Goal: Information Seeking & Learning: Learn about a topic

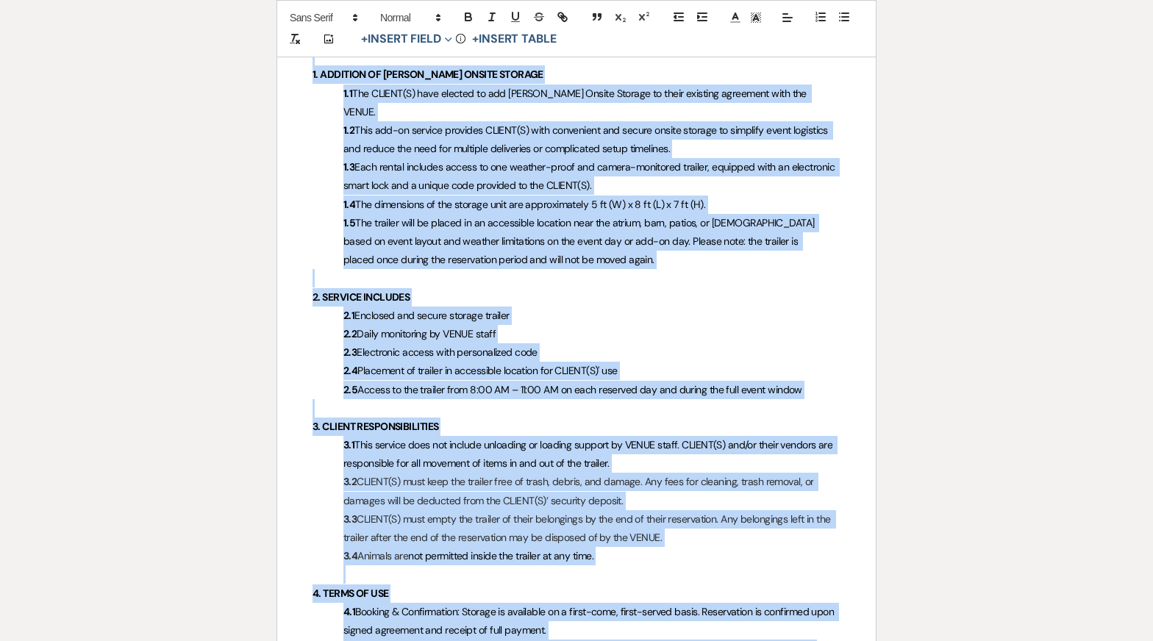
click at [426, 307] on h4 "2.1 Enclosed and secure storage trailer" at bounding box center [576, 316] width 528 height 18
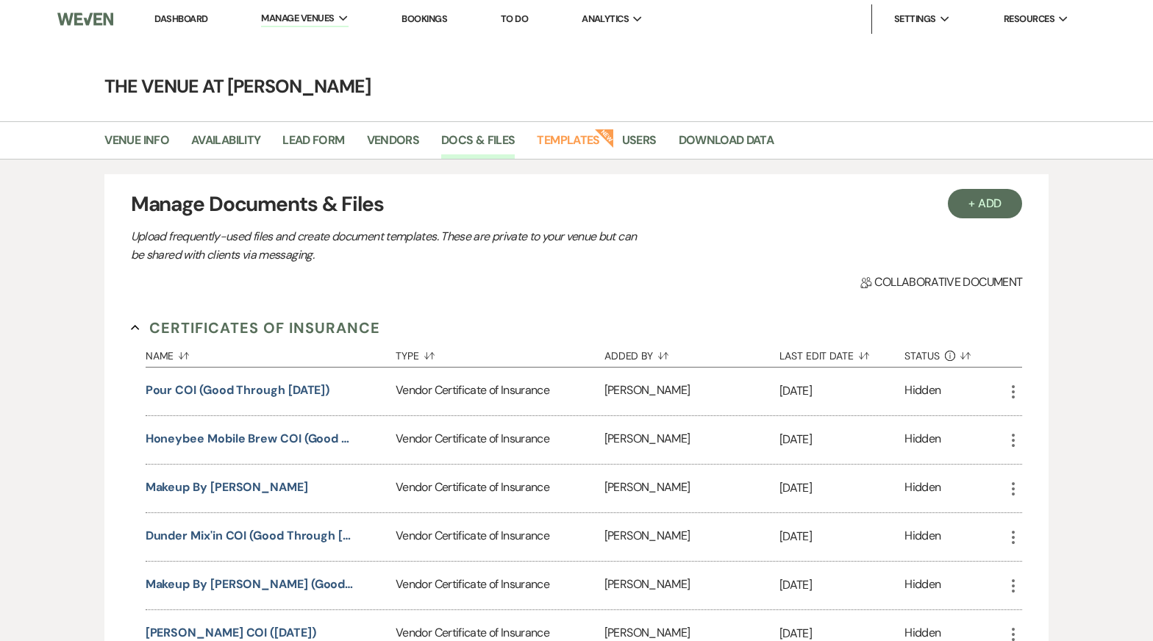
click at [139, 324] on button "Certificates of Insurance Collapse" at bounding box center [255, 328] width 249 height 22
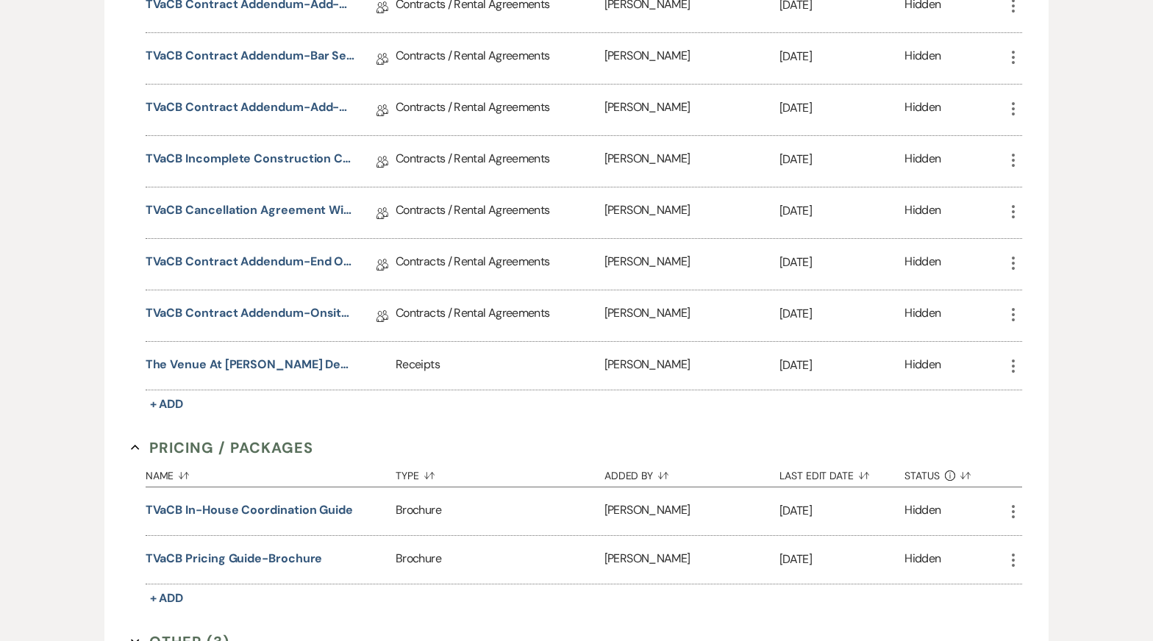
scroll to position [1567, 0]
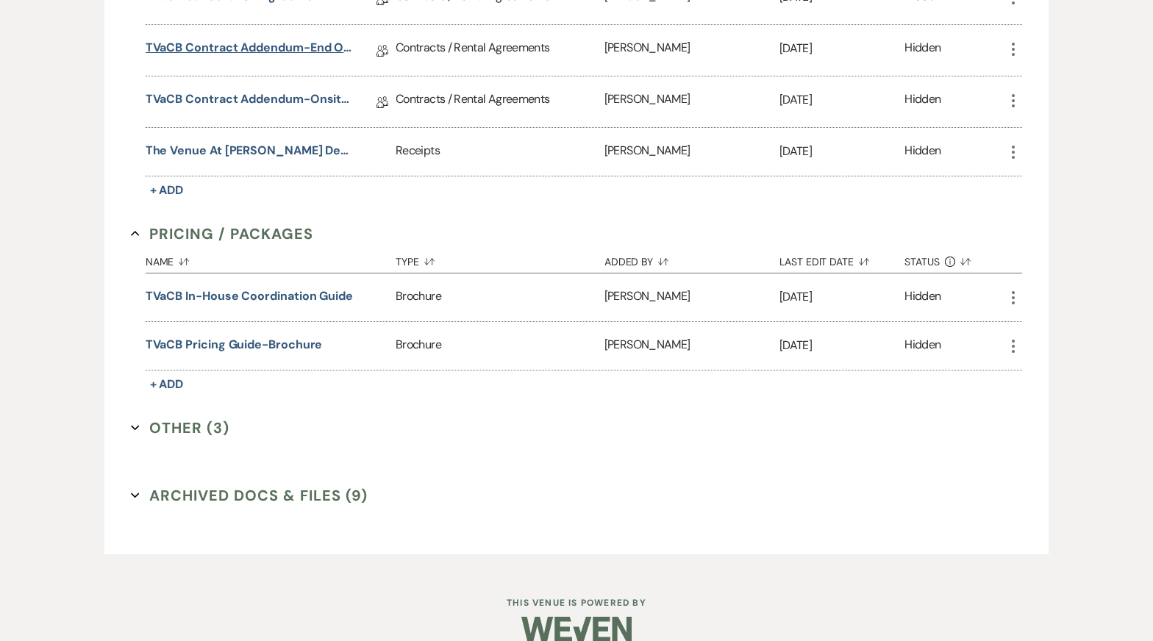
click at [254, 39] on link "TVaCB Contract Addendum-End of Event Support Service" at bounding box center [250, 50] width 209 height 23
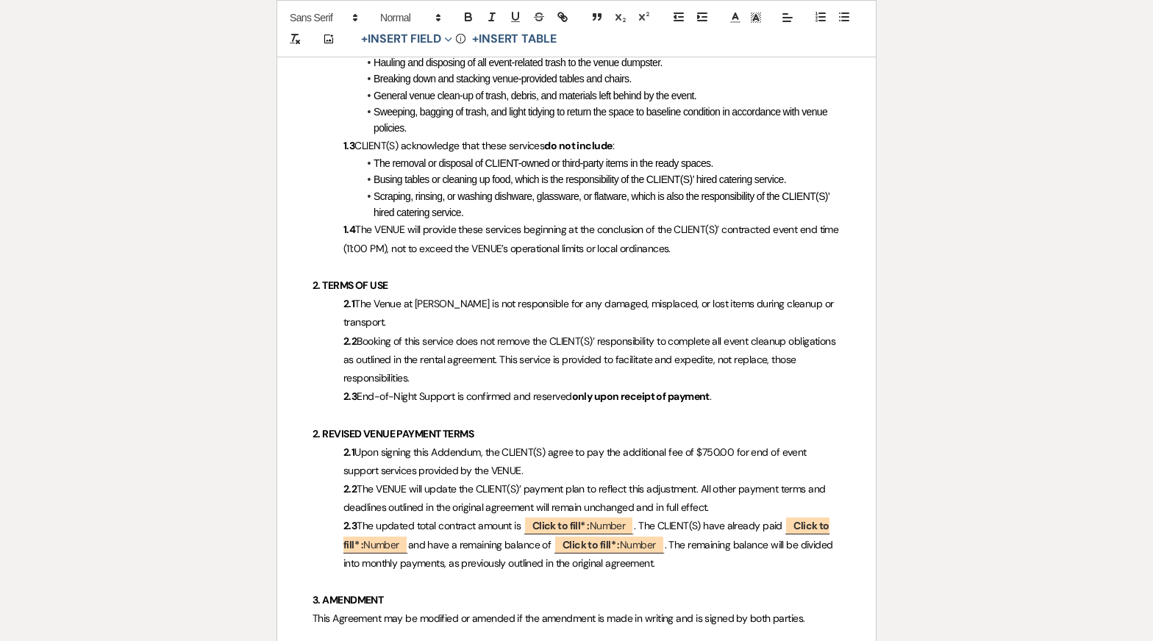
scroll to position [732, 0]
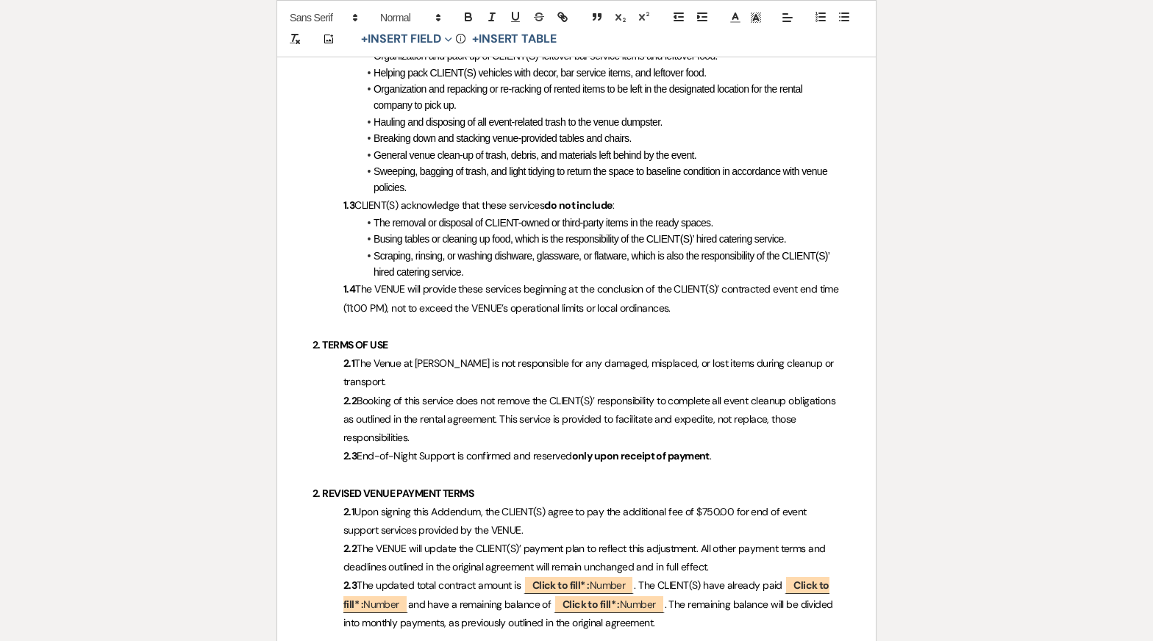
click at [731, 303] on p "1.4 The VENUE will provide these services beginning at the conclusion of the CL…" at bounding box center [576, 298] width 528 height 37
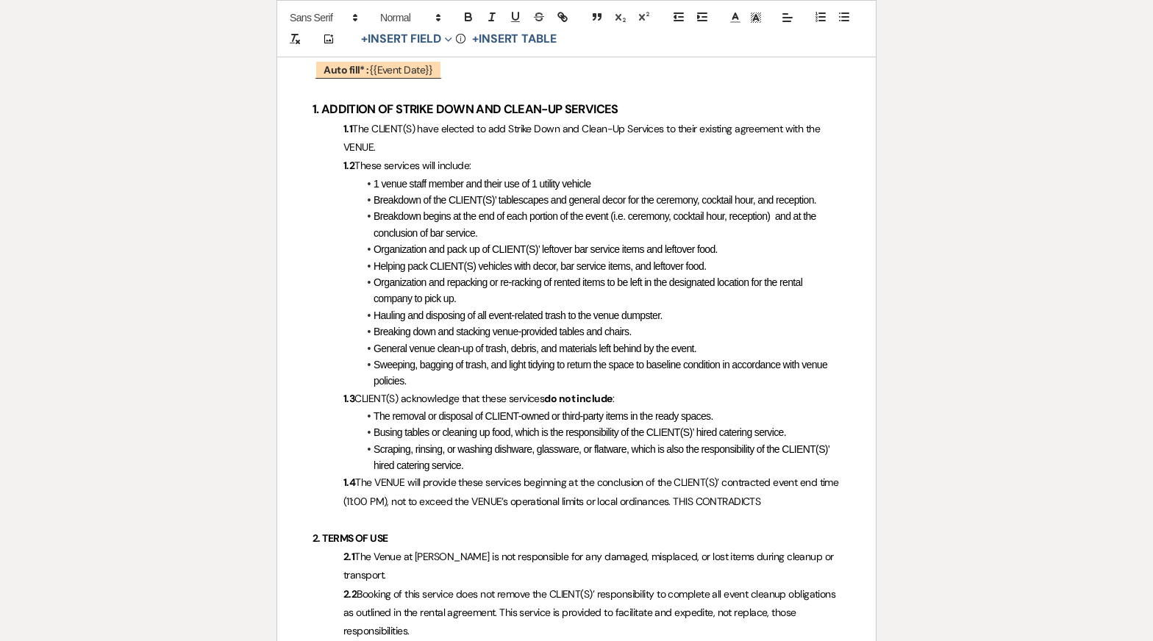
scroll to position [545, 0]
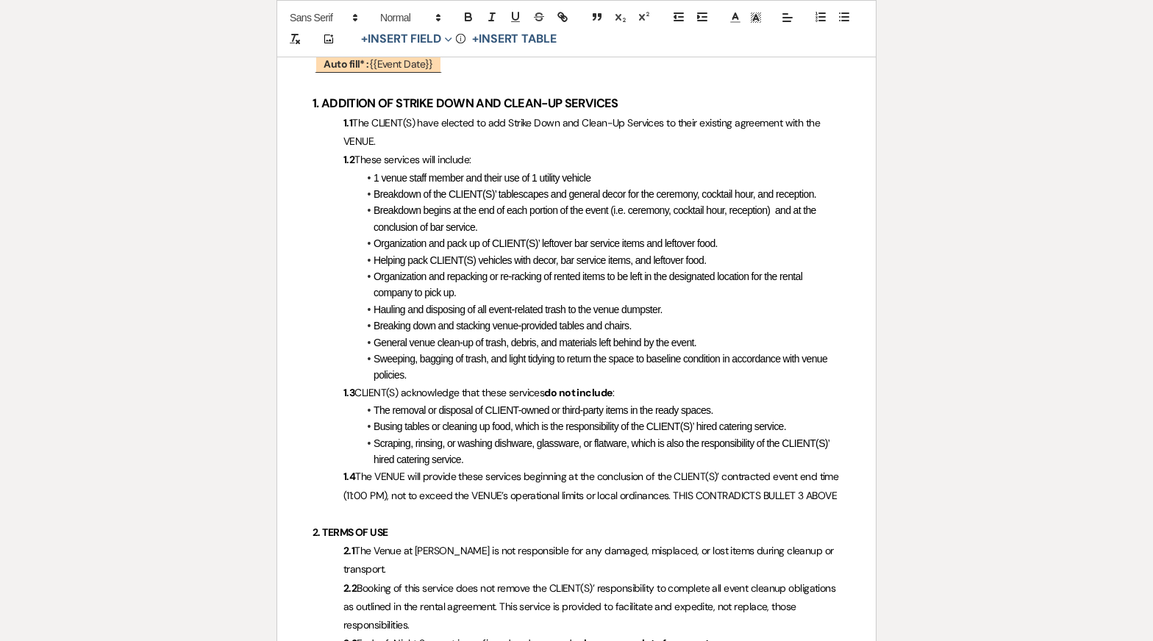
drag, startPoint x: 398, startPoint y: 515, endPoint x: 693, endPoint y: 492, distance: 295.6
click at [695, 492] on p "1.4 The VENUE will provide these services beginning at the conclusion of the CL…" at bounding box center [576, 485] width 528 height 37
click at [467, 15] on icon "button" at bounding box center [468, 16] width 13 height 13
click at [520, 16] on icon "button" at bounding box center [515, 16] width 13 height 13
click at [756, 20] on icon at bounding box center [755, 17] width 13 height 13
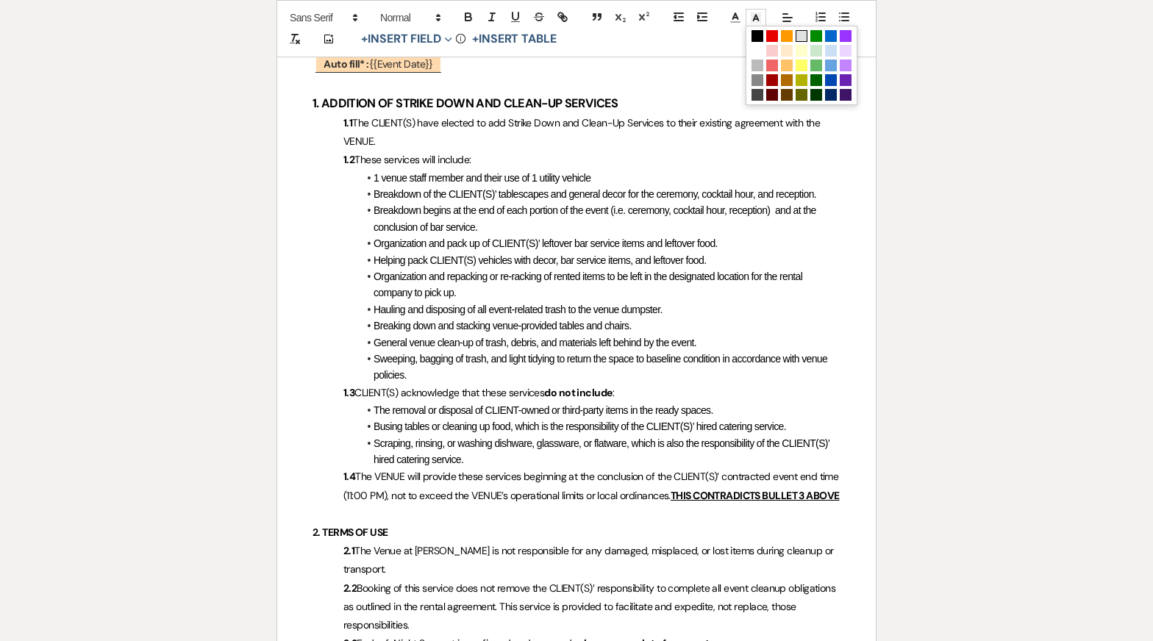
click at [798, 35] on span at bounding box center [801, 36] width 12 height 12
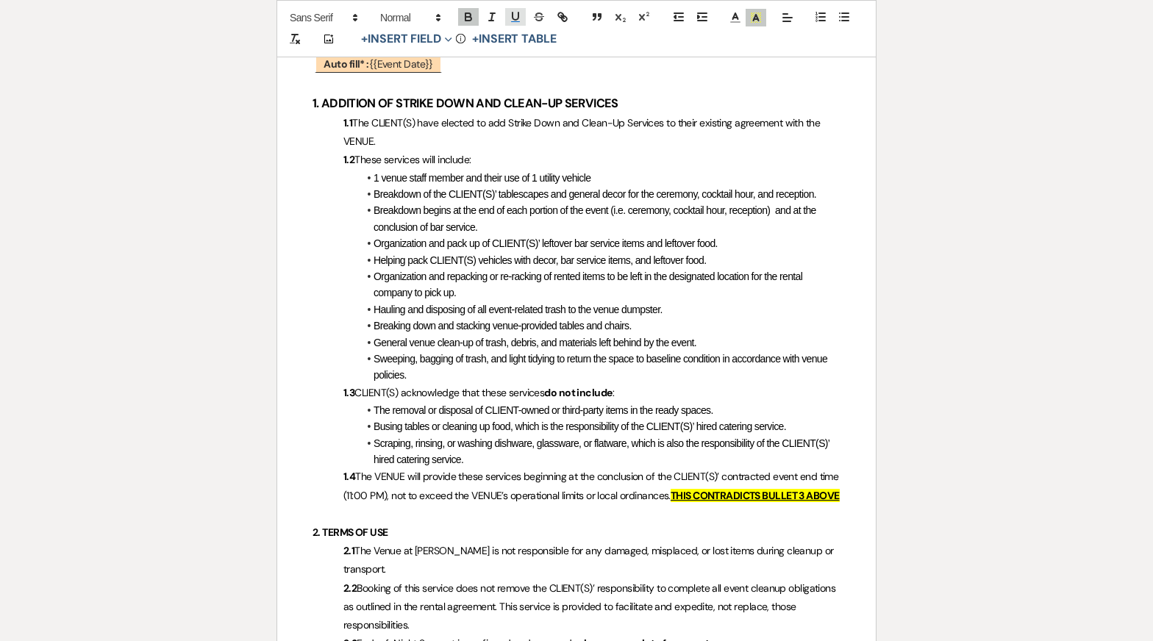
click at [516, 21] on icon "button" at bounding box center [515, 16] width 13 height 13
click at [619, 411] on span "The removal or disposal of CLIENT-owned or third-party items in the ready space…" at bounding box center [543, 410] width 340 height 12
click at [542, 500] on span "The VENUE will provide these services beginning at the conclusion of the CLIENT…" at bounding box center [592, 486] width 498 height 32
click at [379, 504] on p "1.4 The VENUE will provide these services beginning at the conclusion of the CL…" at bounding box center [576, 485] width 528 height 37
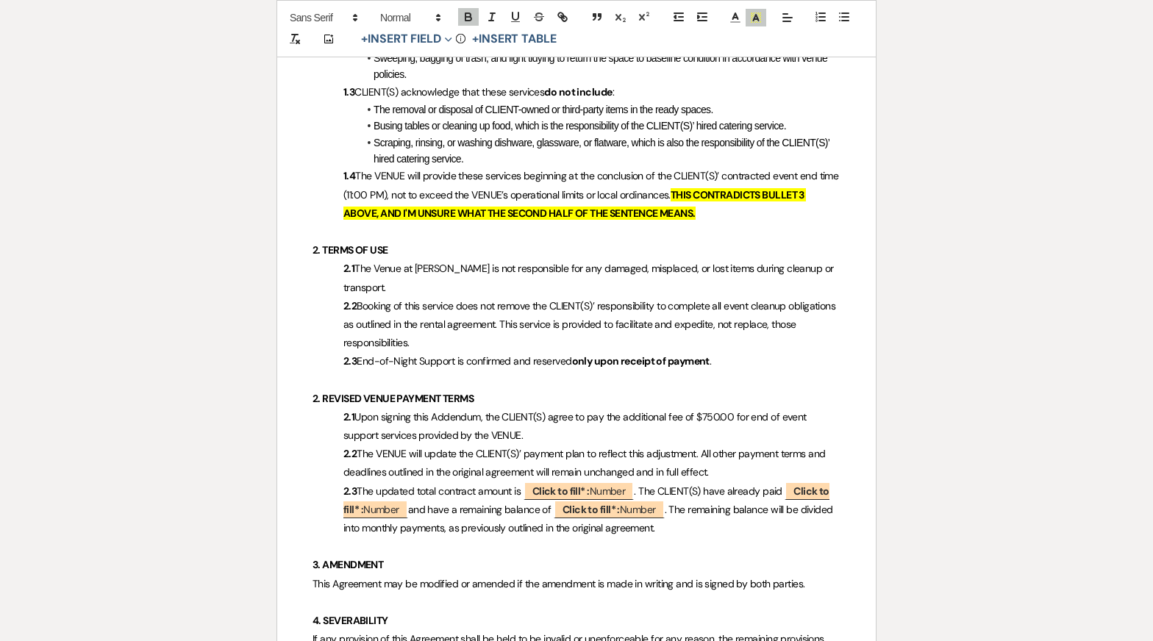
scroll to position [852, 0]
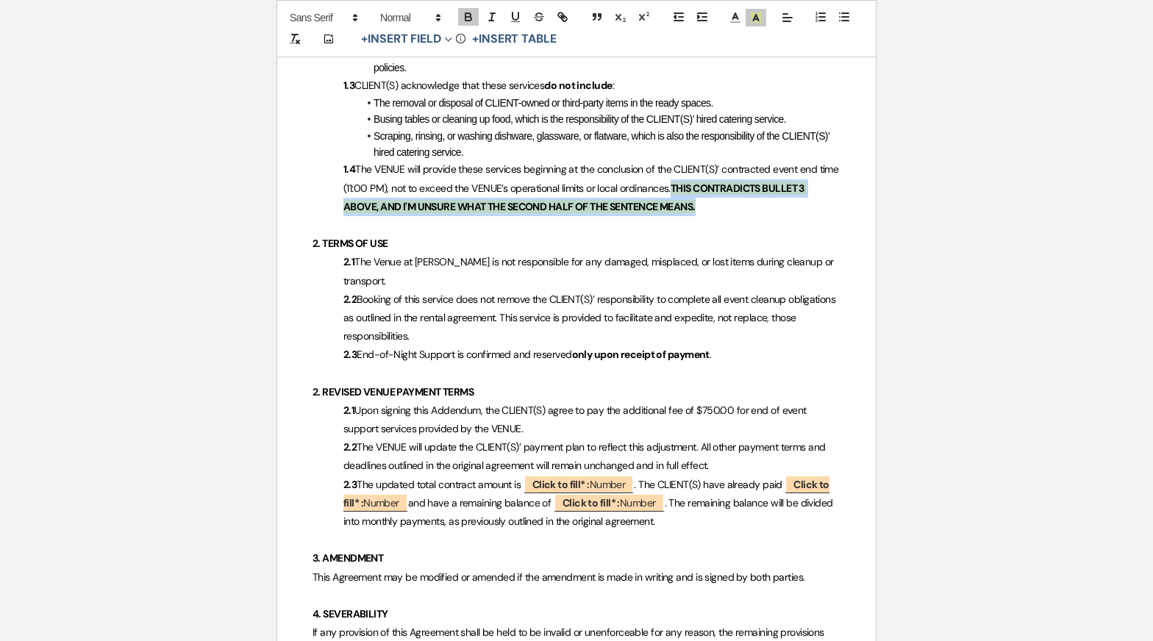
drag, startPoint x: 705, startPoint y: 207, endPoint x: 696, endPoint y: 185, distance: 23.7
click at [696, 185] on p "1.4 The VENUE will provide these services beginning at the conclusion of the CL…" at bounding box center [576, 188] width 528 height 56
copy strong "THIS CONTRADICTS BULLET 3 ABOVE, AND I'M UNSURE WHAT THE SECOND HALF OF THE SEN…"
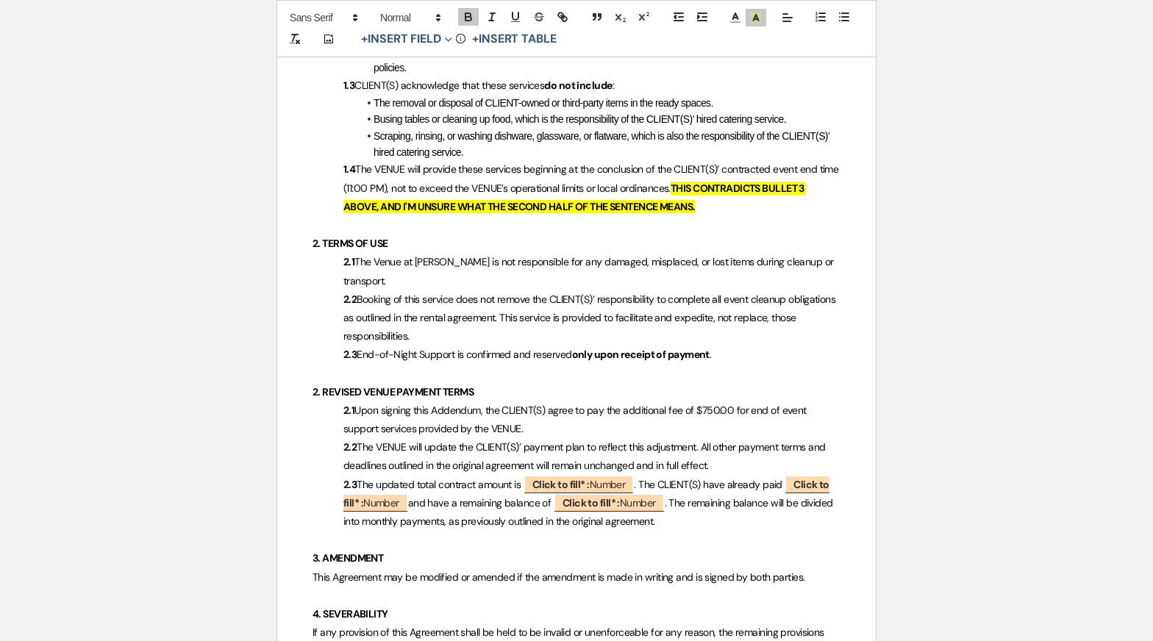
click at [601, 340] on p "2.2 Booking of this service does not remove the CLIENT(S)’ responsibility to co…" at bounding box center [576, 318] width 528 height 56
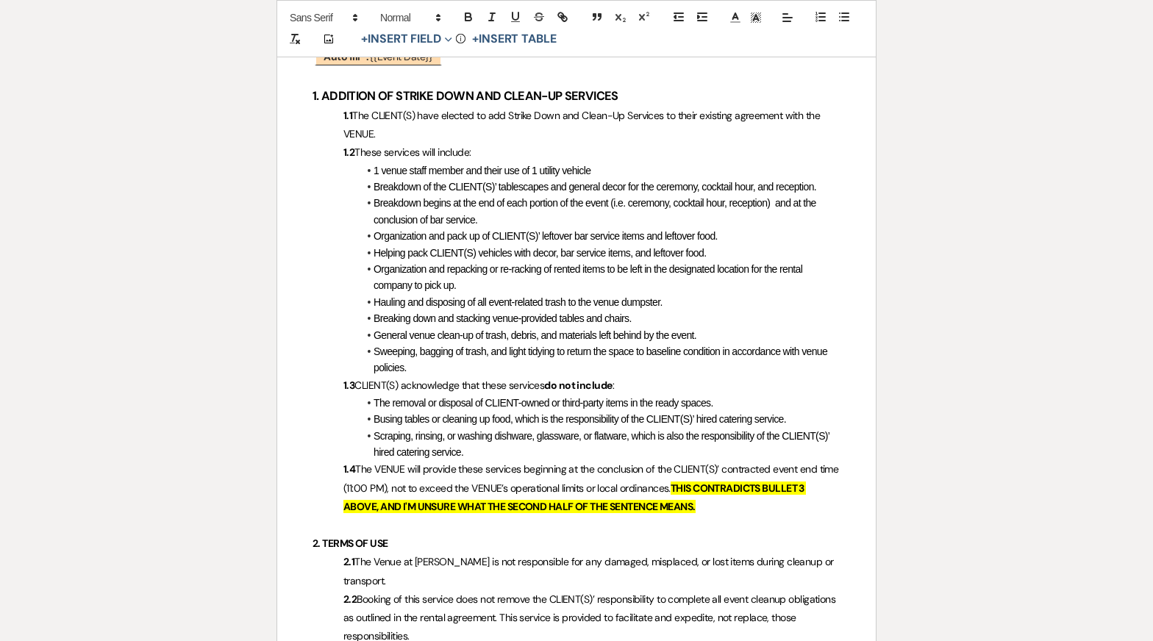
scroll to position [553, 0]
click at [487, 451] on li "Scraping, rinsing, or washing dishware, glassware, or flatware, which is also t…" at bounding box center [583, 443] width 513 height 33
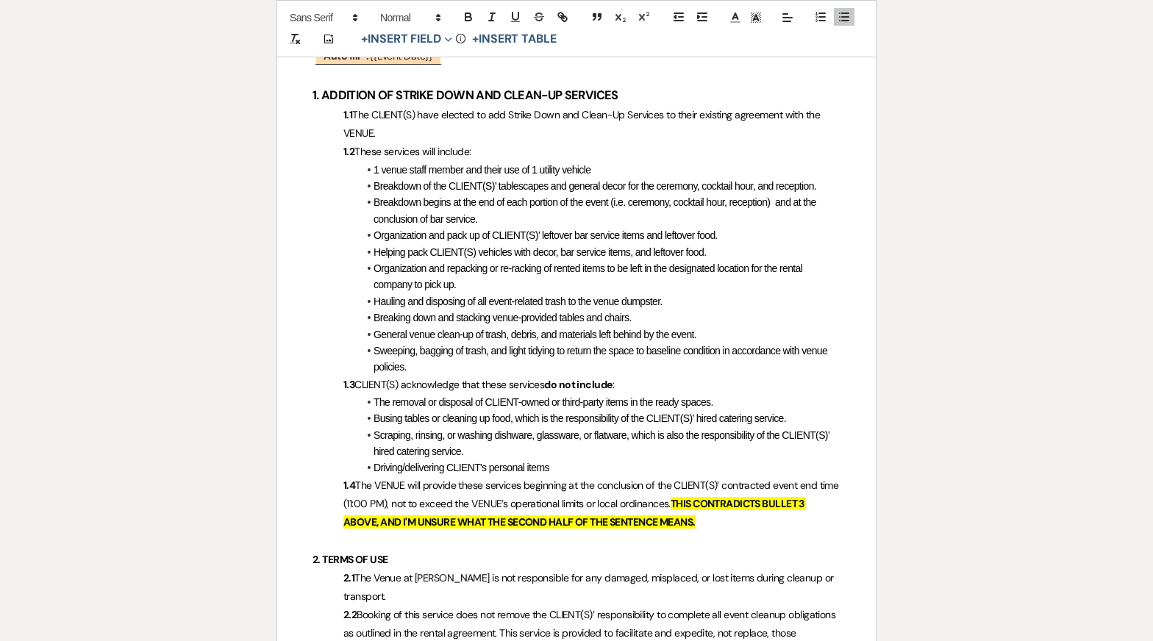
drag, startPoint x: 563, startPoint y: 466, endPoint x: 332, endPoint y: 473, distance: 230.9
click at [334, 473] on li "Driving/delivering CLIENT's personal items" at bounding box center [583, 467] width 513 height 16
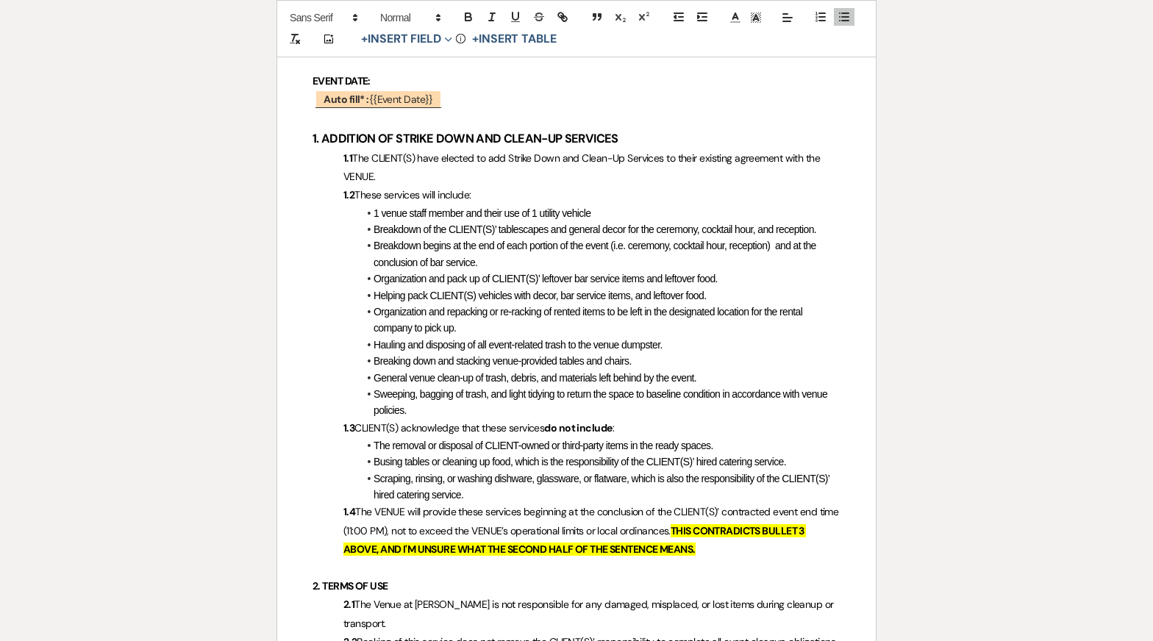
scroll to position [508, 0]
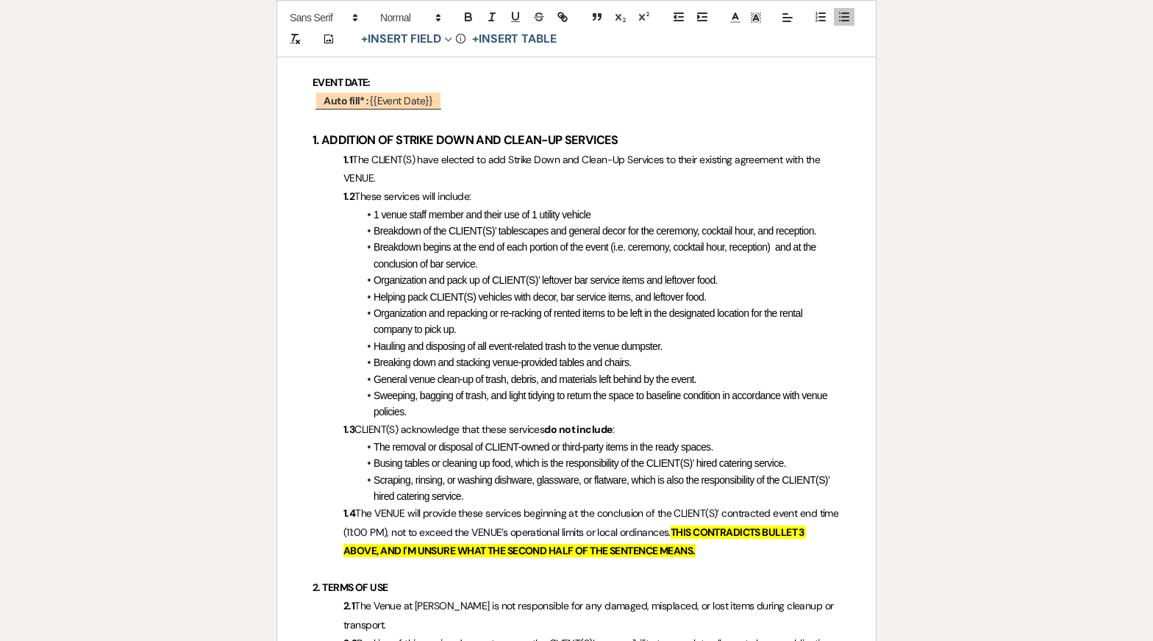
click at [509, 215] on span "1 venue staff member and their use of 1 utility vehicle" at bounding box center [481, 215] width 217 height 12
click at [614, 236] on li "Breakdown of the CLIENT(S)’ tablescapes and general decor for the ceremony, coc…" at bounding box center [583, 231] width 513 height 16
click at [830, 231] on li "Breakdown of the CLIENT(S)’ tablescapes and general decor for the ceremony, coc…" at bounding box center [583, 231] width 513 height 16
drag, startPoint x: 571, startPoint y: 229, endPoint x: 603, endPoint y: 223, distance: 32.3
click at [603, 223] on li "Breakdown of the CLIENT(S)’ tablescapes and general decor for the ceremony, coc…" at bounding box center [583, 231] width 513 height 16
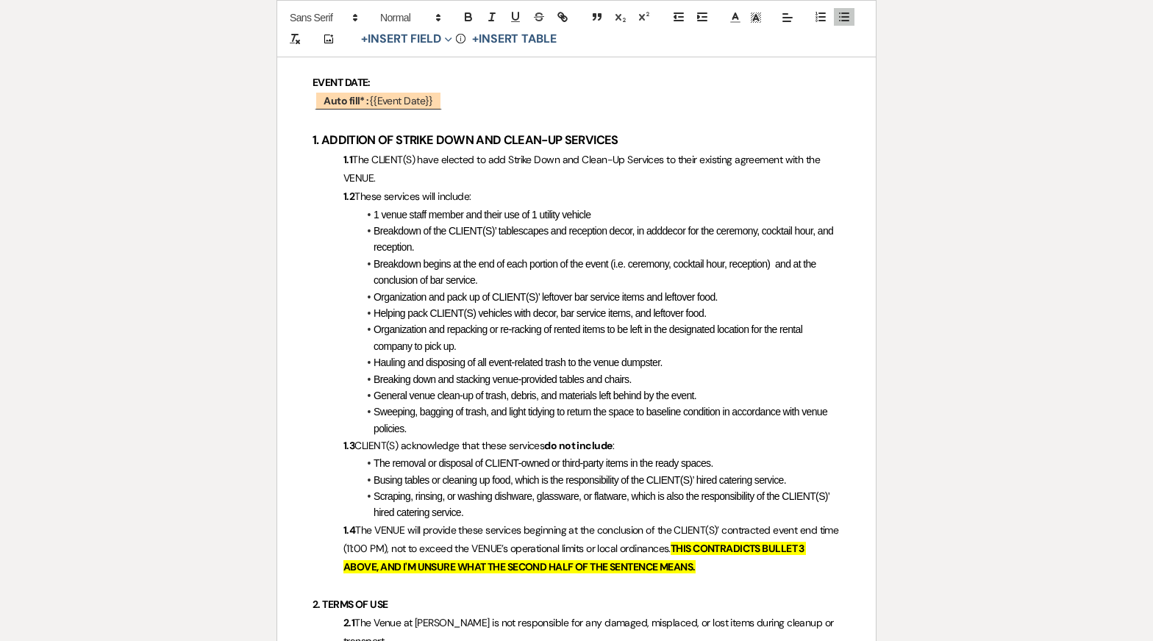
click at [582, 187] on p "1.2 These services will include:" at bounding box center [576, 196] width 528 height 18
drag, startPoint x: 639, startPoint y: 230, endPoint x: 717, endPoint y: 223, distance: 78.2
click at [717, 223] on li "Breakdown of the CLIENT(S)’ tablescapes and reception decor, in adddecor for th…" at bounding box center [583, 239] width 513 height 33
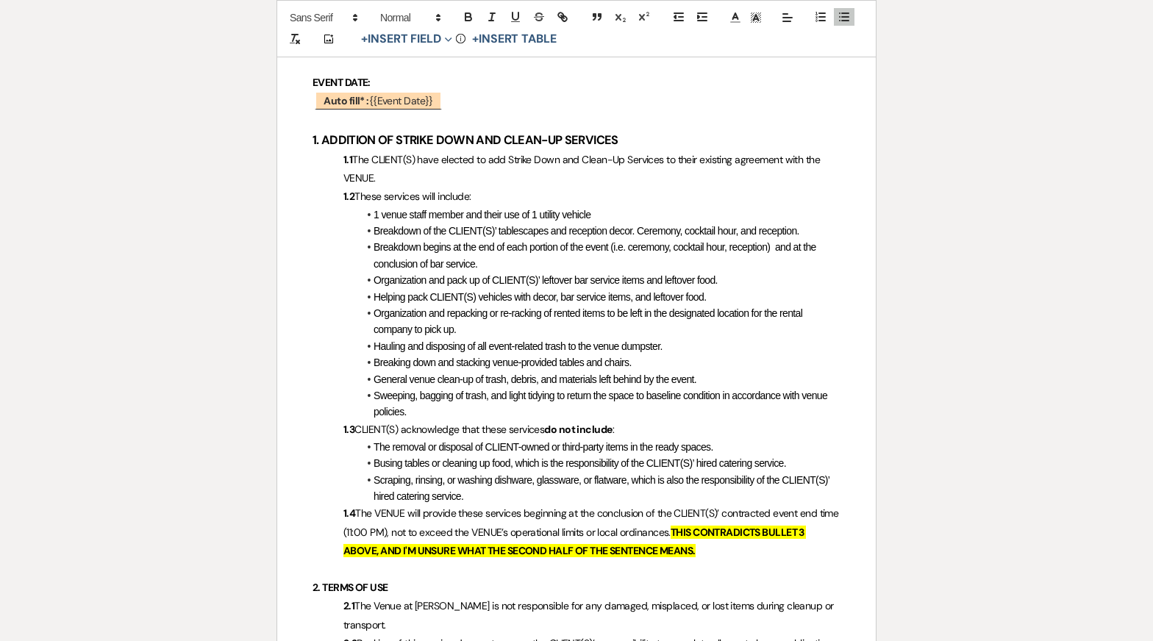
click at [689, 230] on span "Breakdown of the CLIENT(S)’ tablescapes and reception decor. Ceremony, cocktail…" at bounding box center [586, 231] width 426 height 12
drag, startPoint x: 761, startPoint y: 231, endPoint x: 820, endPoint y: 227, distance: 58.9
click at [815, 227] on span "Breakdown of the CLIENT(S)’ tablescapes and reception decor. Ceremony and cockt…" at bounding box center [594, 231] width 442 height 12
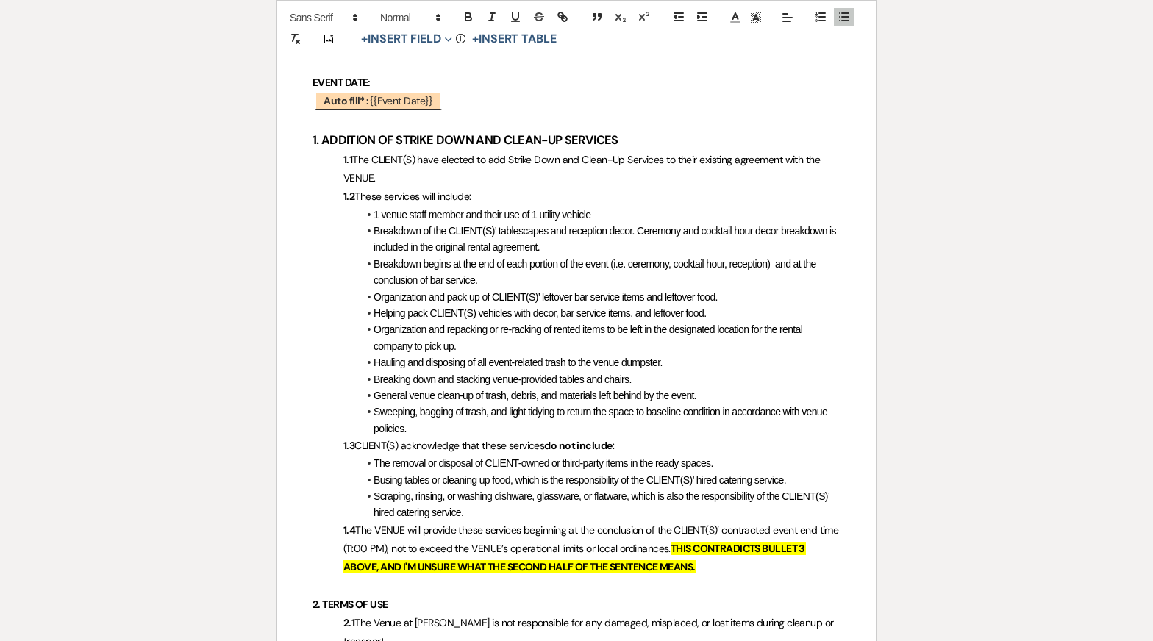
click at [672, 345] on li "Organization and repacking or re-racking of rented items to be left in the desi…" at bounding box center [583, 337] width 513 height 33
click at [640, 232] on span "Breakdown of the CLIENT(S)’ tablescapes and reception decor. Ceremony and cockt…" at bounding box center [605, 239] width 465 height 28
click at [657, 310] on span "Helping pack CLIENT(S) vehicles with decor, bar service items, and leftover foo…" at bounding box center [539, 313] width 332 height 12
click at [519, 232] on span "Breakdown of the CLIENT(S)’ tablescapes and reception decor. Ceremony and cockt…" at bounding box center [605, 239] width 465 height 28
click at [508, 279] on li "Breakdown begins at the end of each portion of the event (i.e. ceremony, cockta…" at bounding box center [583, 272] width 513 height 33
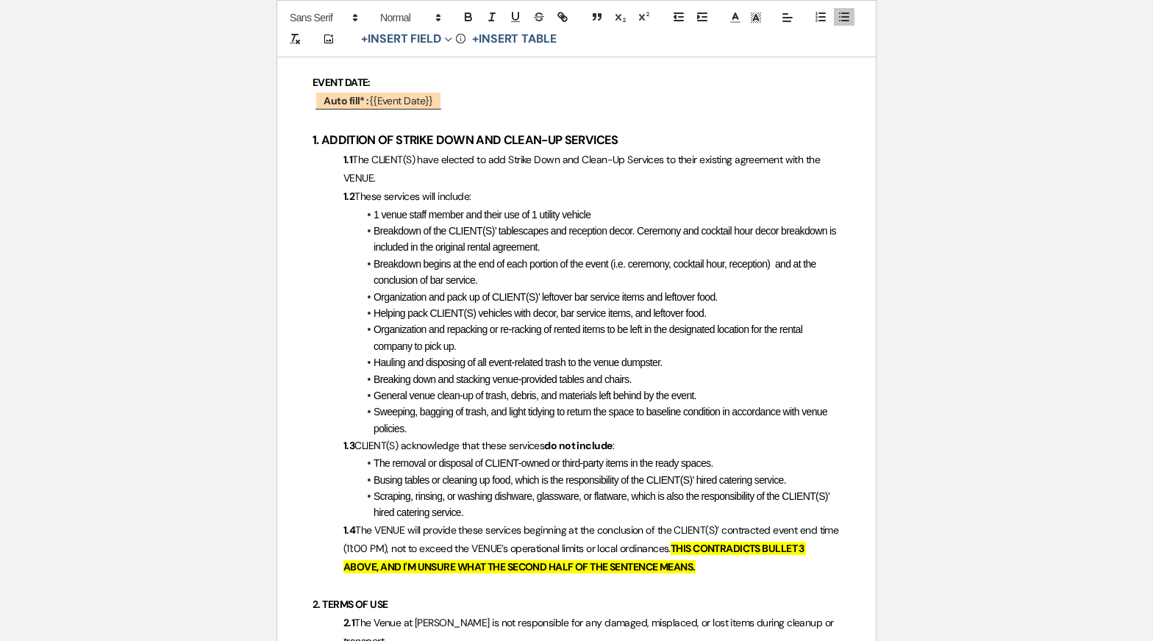
click at [525, 314] on span "Helping pack CLIENT(S) vehicles with decor, bar service items, and leftover foo…" at bounding box center [539, 313] width 332 height 12
click at [534, 393] on span "General venue clean-up of trash, debris, and materials left behind by the event." at bounding box center [534, 396] width 323 height 12
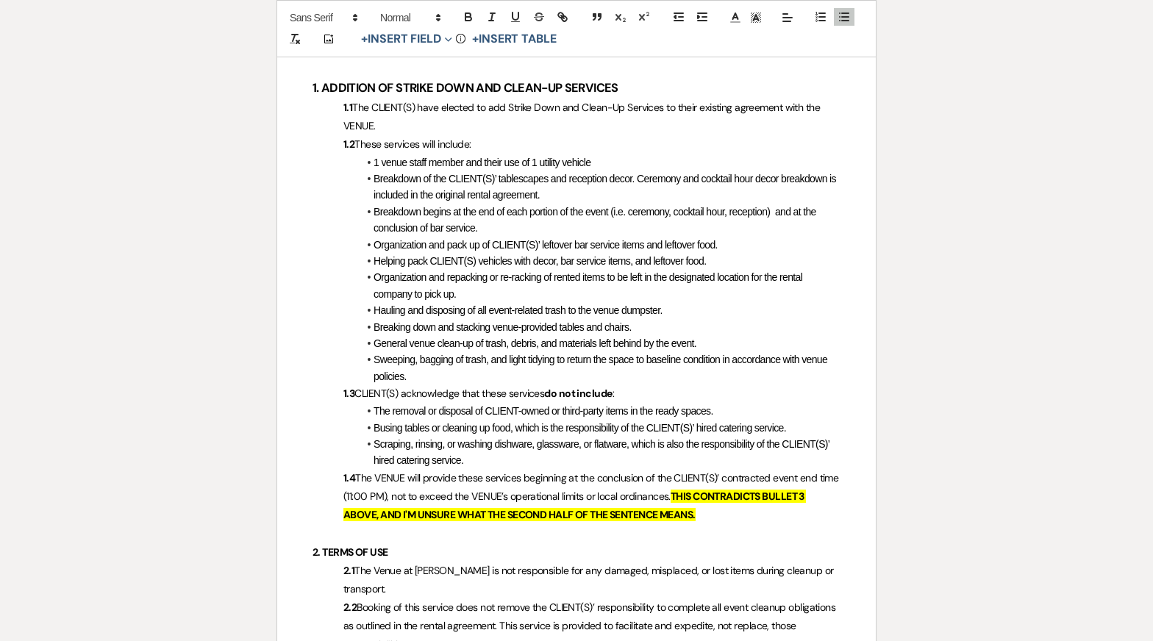
scroll to position [566, 0]
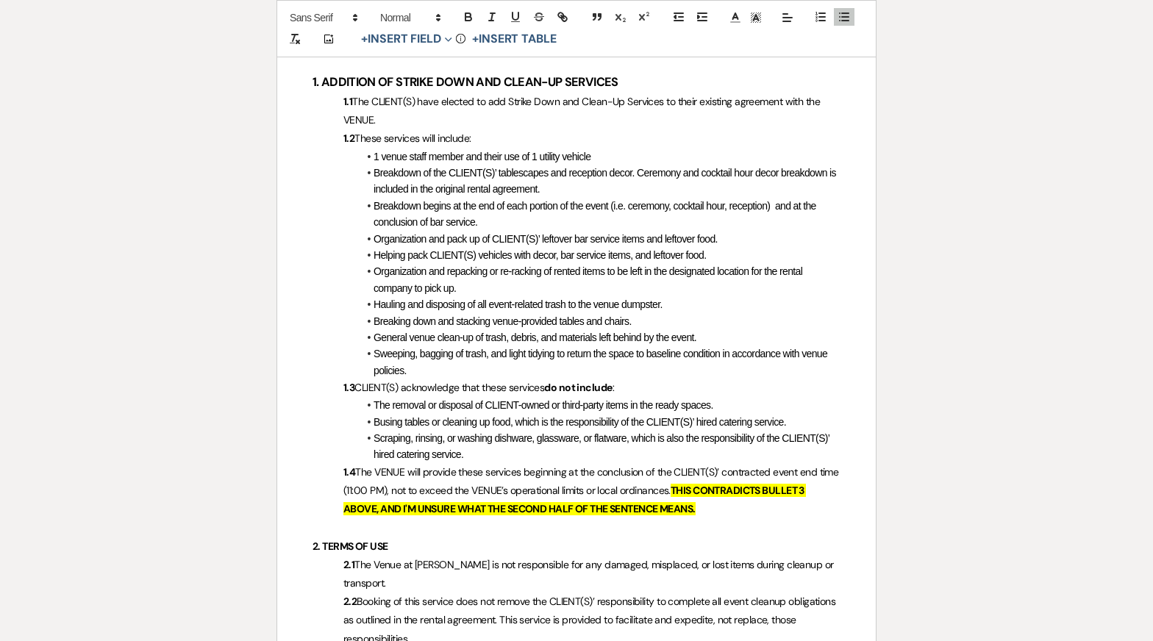
click at [555, 453] on li "Scraping, rinsing, or washing dishware, glassware, or flatware, which is also t…" at bounding box center [583, 446] width 513 height 33
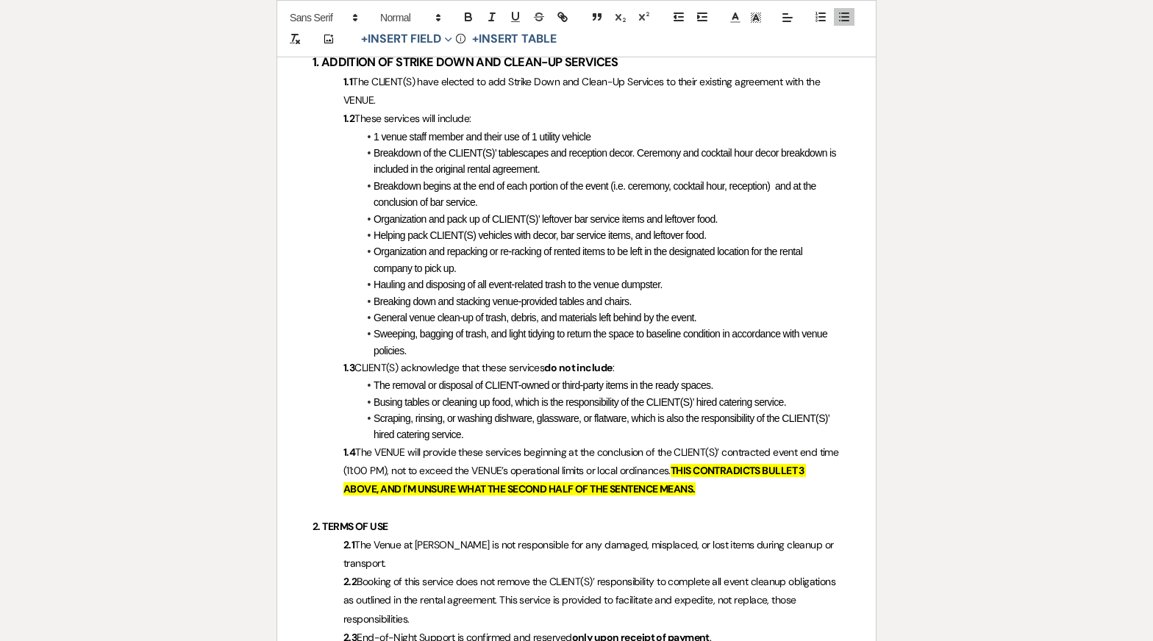
scroll to position [587, 0]
click at [587, 274] on li "Organization and repacking or re-racking of rented items to be left in the desi…" at bounding box center [583, 259] width 513 height 33
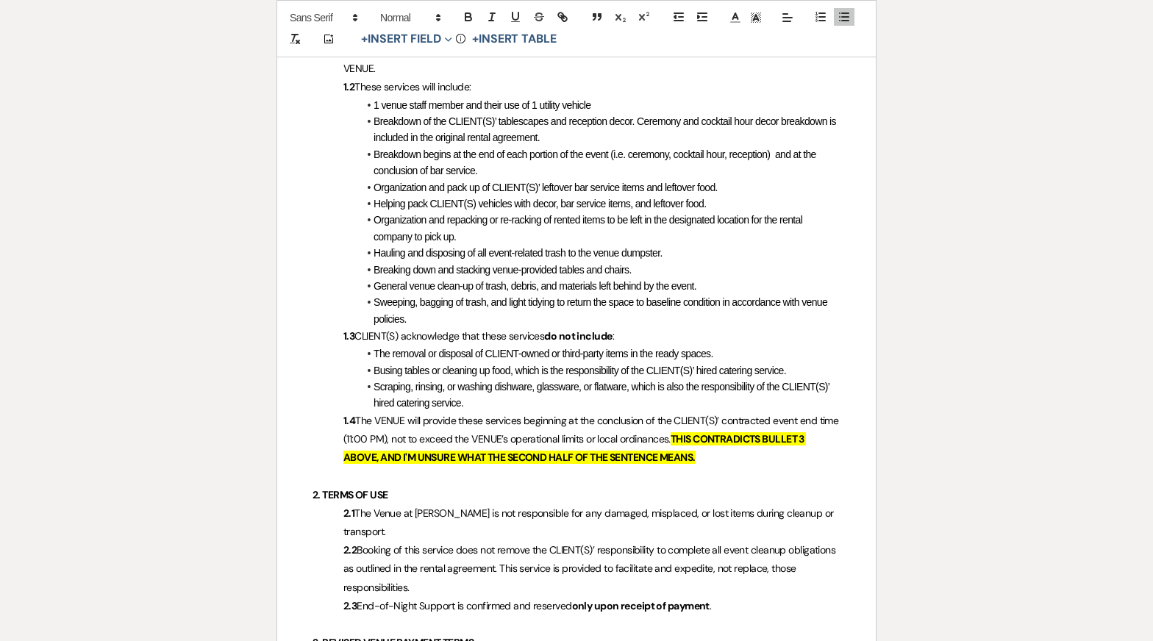
scroll to position [619, 0]
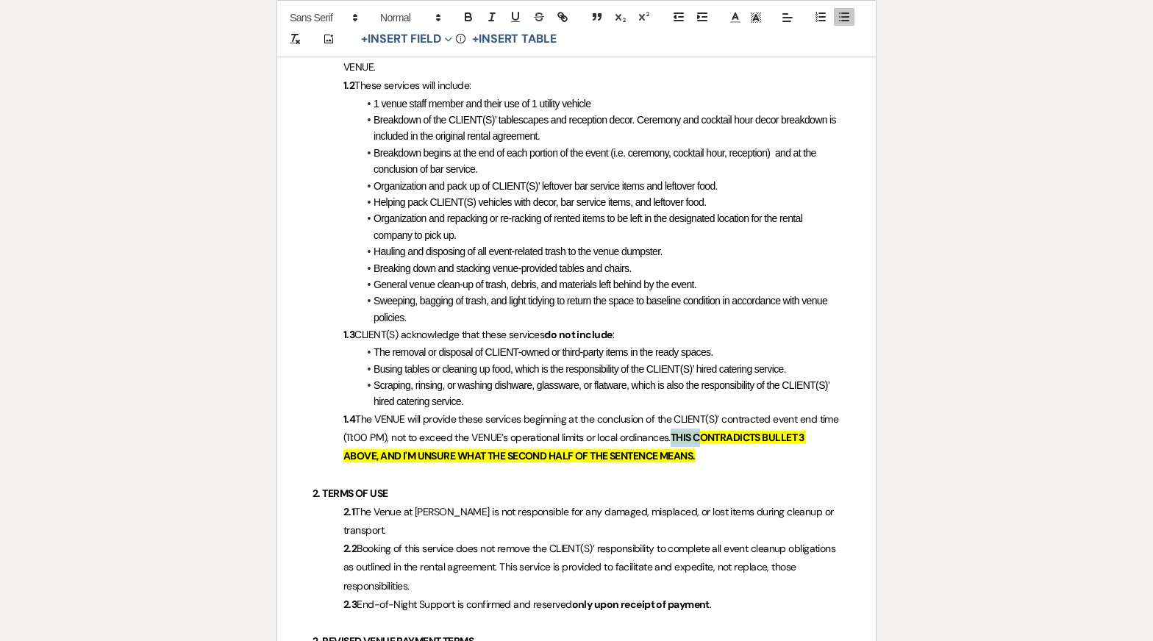
drag, startPoint x: 696, startPoint y: 434, endPoint x: 728, endPoint y: 434, distance: 31.6
click at [728, 434] on strong "THIS CONTRADICTS BULLET 3 ABOVE, AND I'M UNSURE WHAT THE SECOND HALF OF THE SEN…" at bounding box center [574, 447] width 462 height 32
copy strong "THIS C"
click at [559, 363] on span "Busing tables or cleaning up food, which is the responsibility of the CLIENT(S)…" at bounding box center [579, 369] width 412 height 12
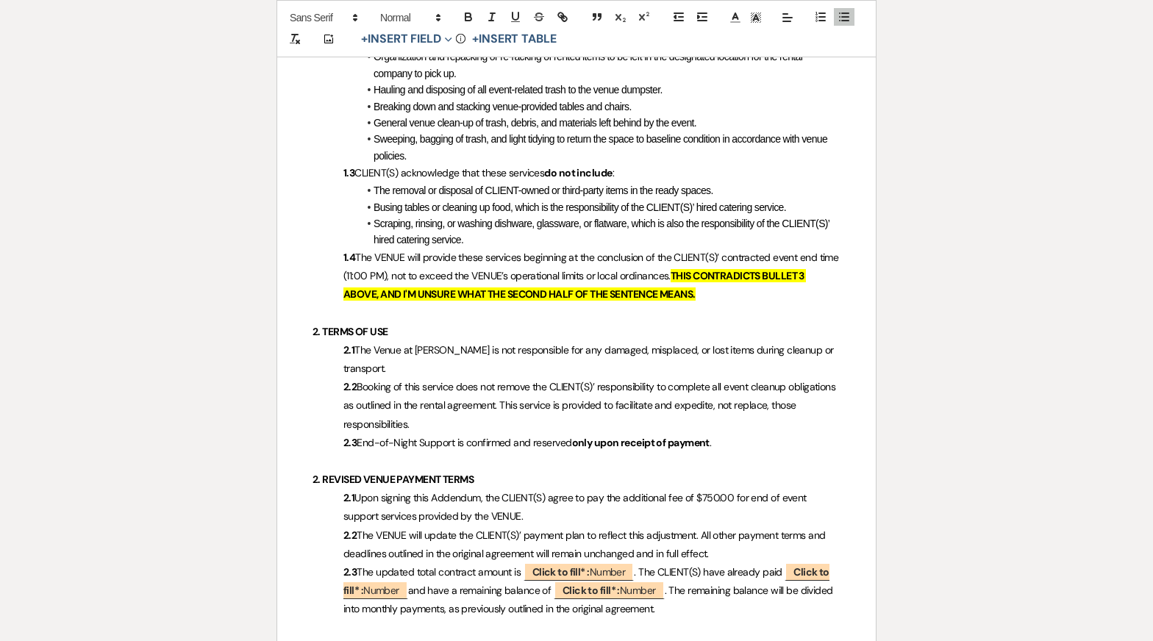
scroll to position [787, 0]
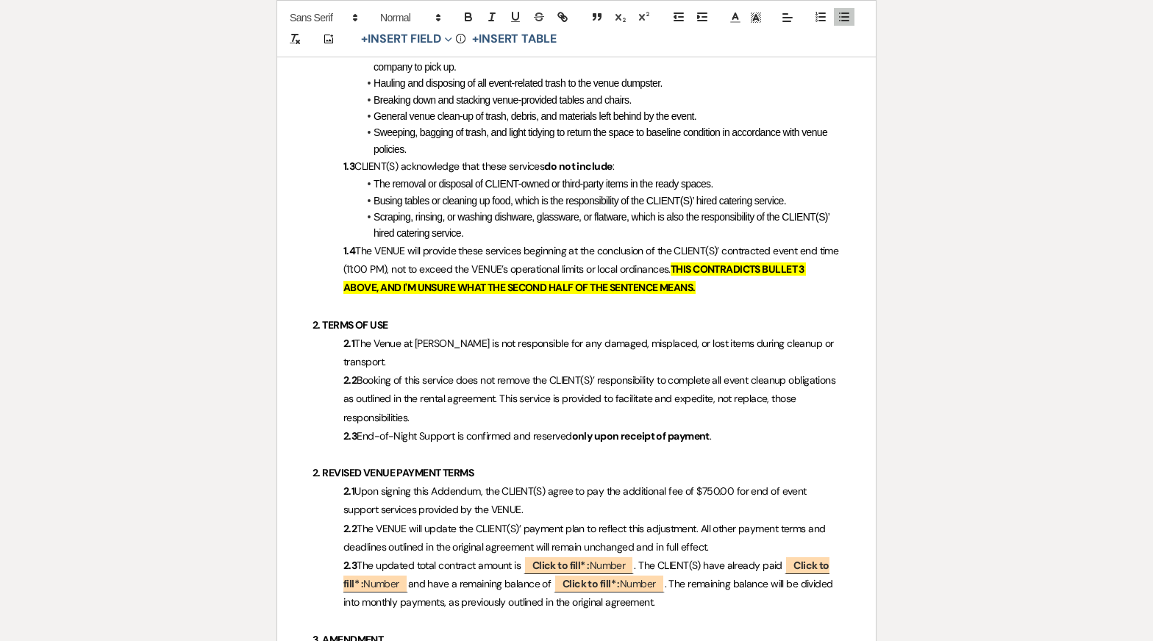
click at [537, 401] on span "Booking of this service does not remove the CLIENT(S)’ responsibility to comple…" at bounding box center [590, 398] width 495 height 50
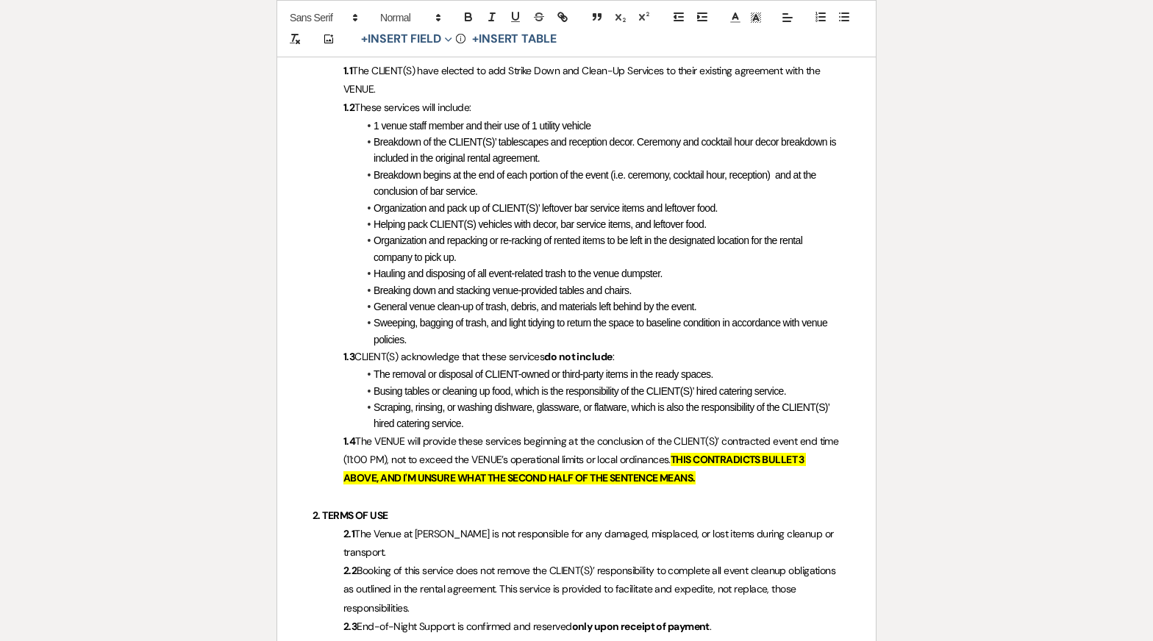
scroll to position [802, 0]
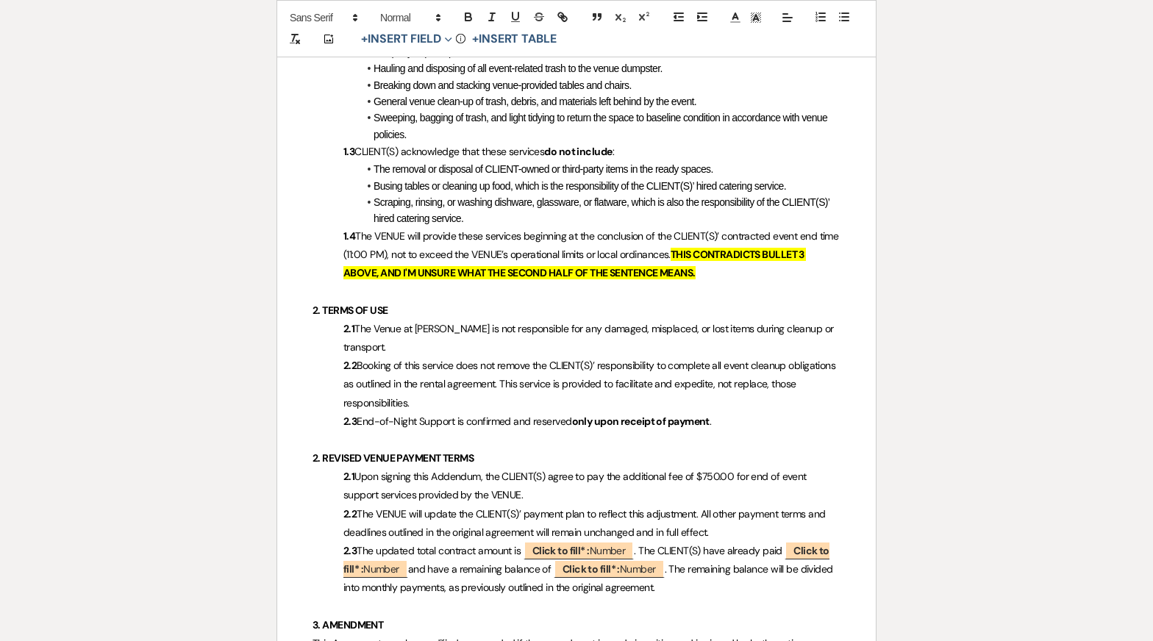
click at [531, 400] on p "2.2 Booking of this service does not remove the CLIENT(S)’ responsibility to co…" at bounding box center [576, 384] width 528 height 56
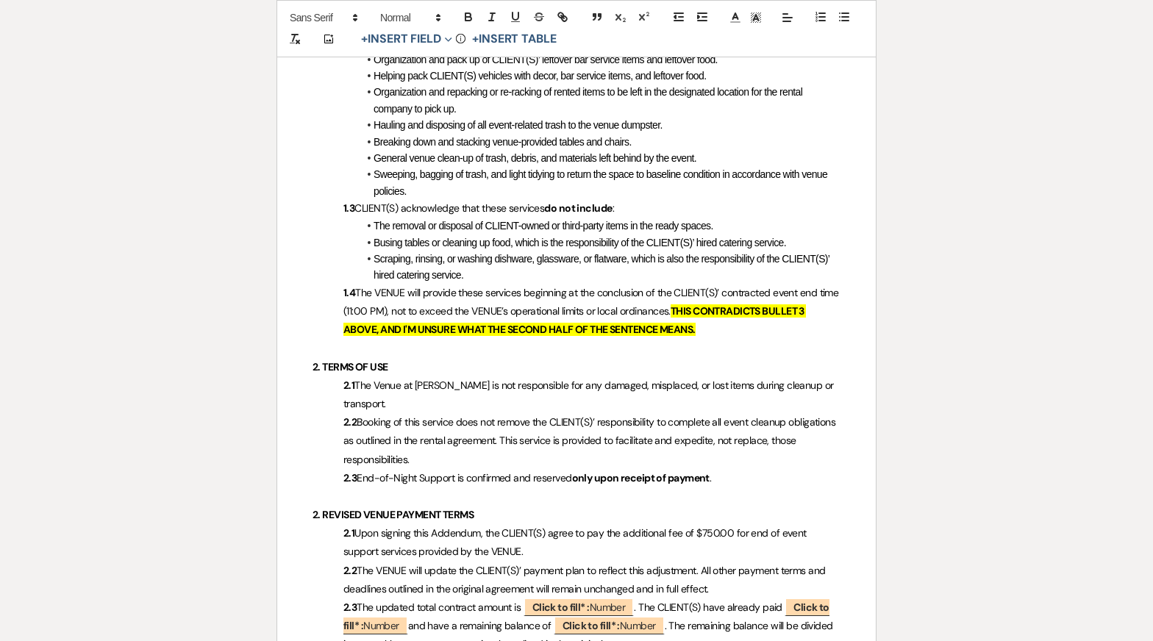
scroll to position [645, 0]
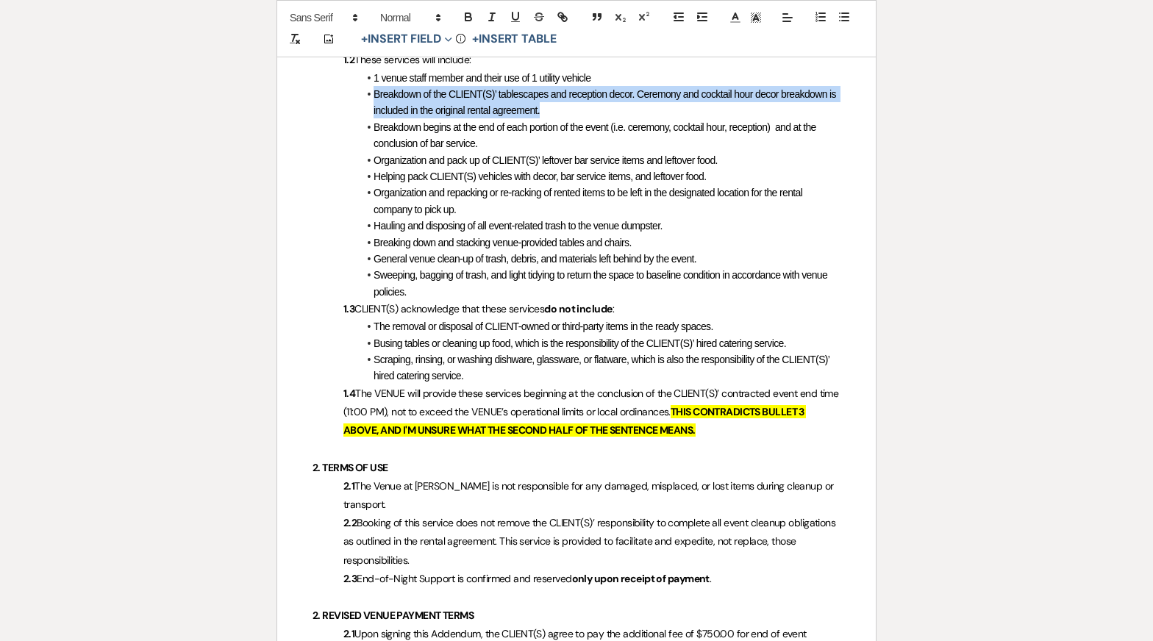
drag, startPoint x: 360, startPoint y: 93, endPoint x: 639, endPoint y: 110, distance: 279.8
click at [639, 110] on li "Breakdown of the CLIENT(S)’ tablescapes and reception decor. Ceremony and cockt…" at bounding box center [583, 102] width 513 height 33
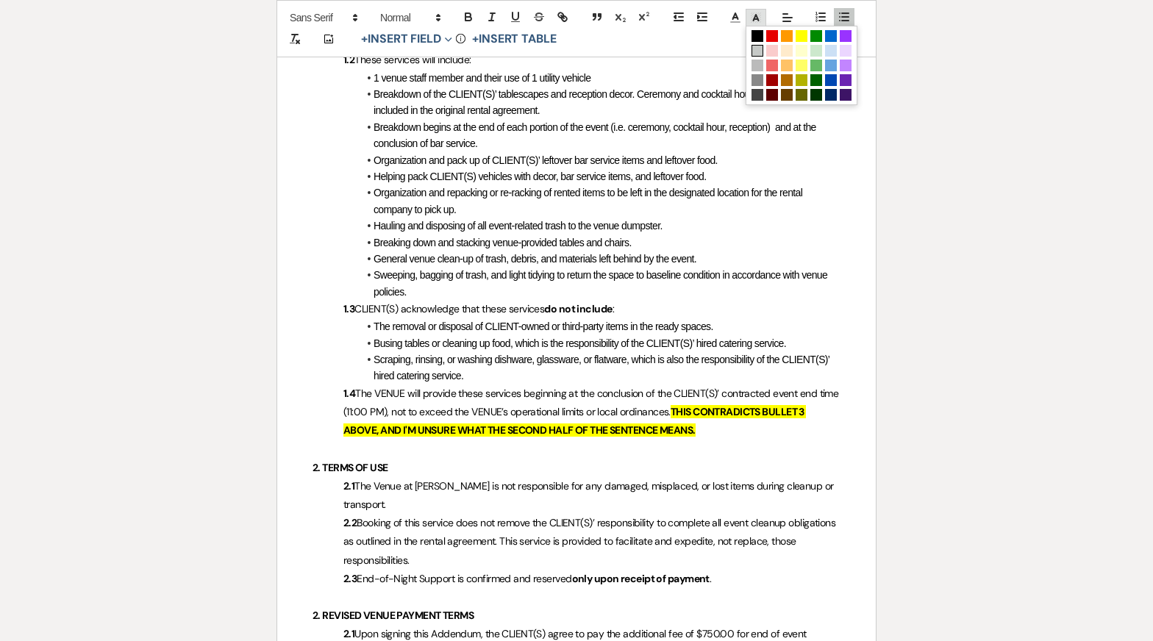
click at [759, 15] on rect at bounding box center [759, 15] width 1 height 1
click at [803, 34] on span at bounding box center [801, 36] width 12 height 12
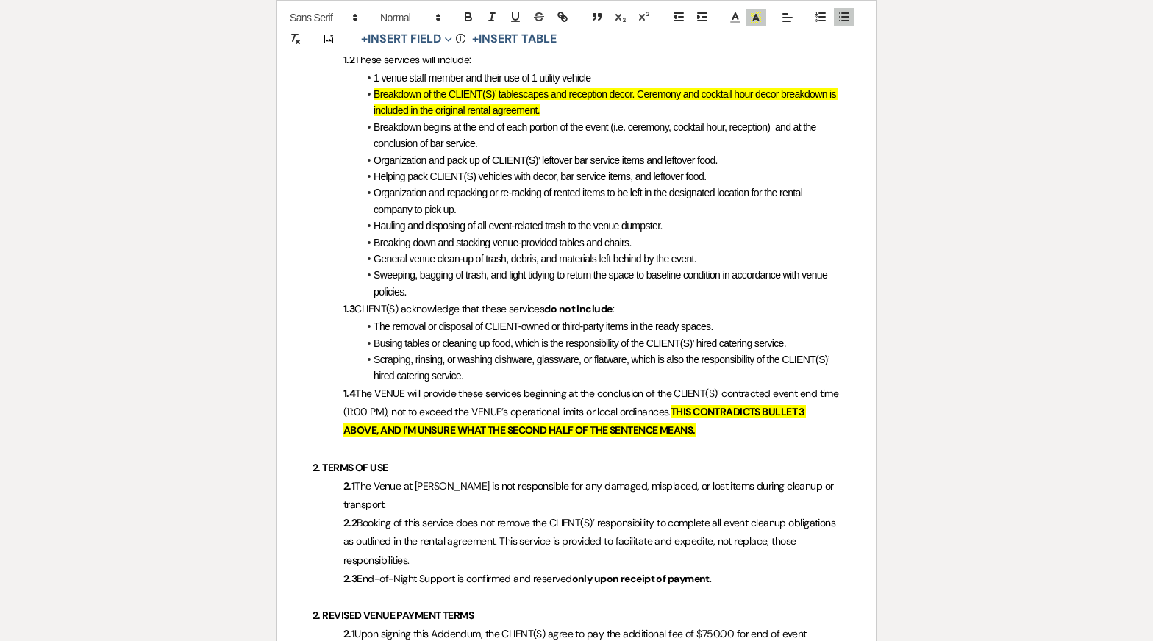
click at [702, 198] on span "Organization and repacking or re-racking of rented items to be left in the desi…" at bounding box center [588, 201] width 431 height 28
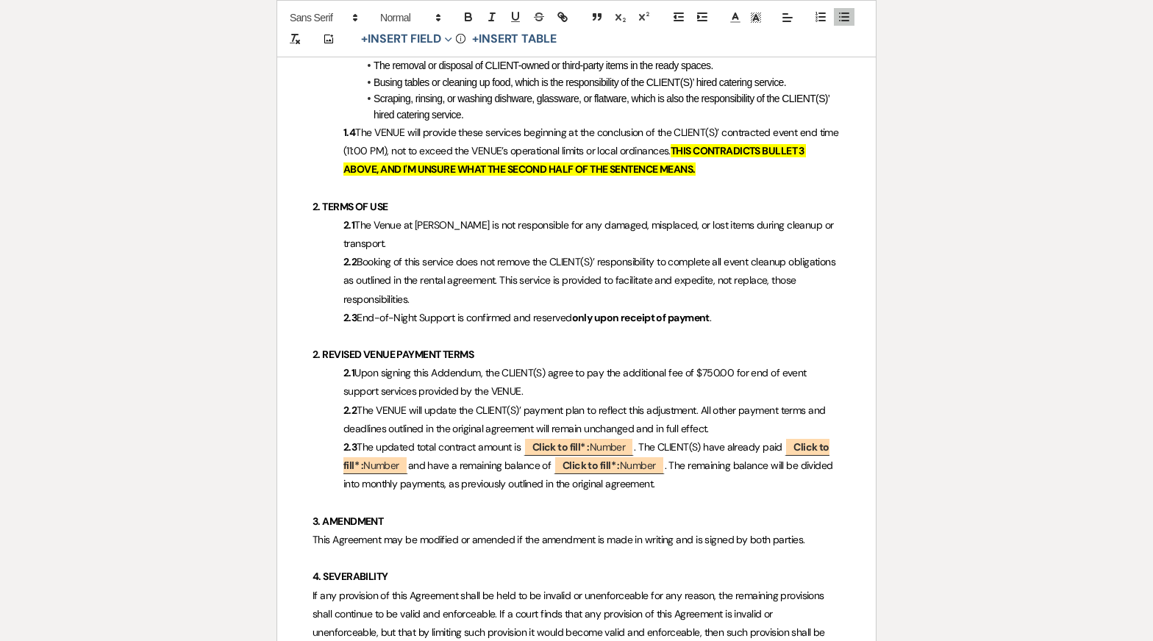
click at [676, 415] on span "The VENUE will update the CLIENT(S)’ payment plan to reflect this adjustment. A…" at bounding box center [585, 420] width 484 height 32
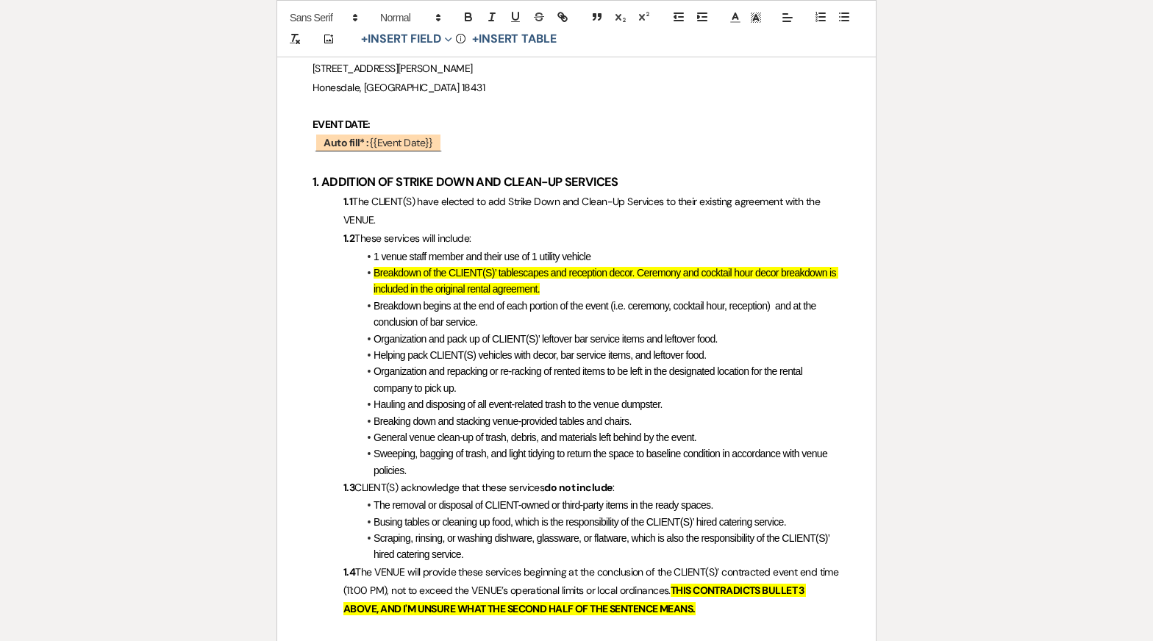
scroll to position [0, 0]
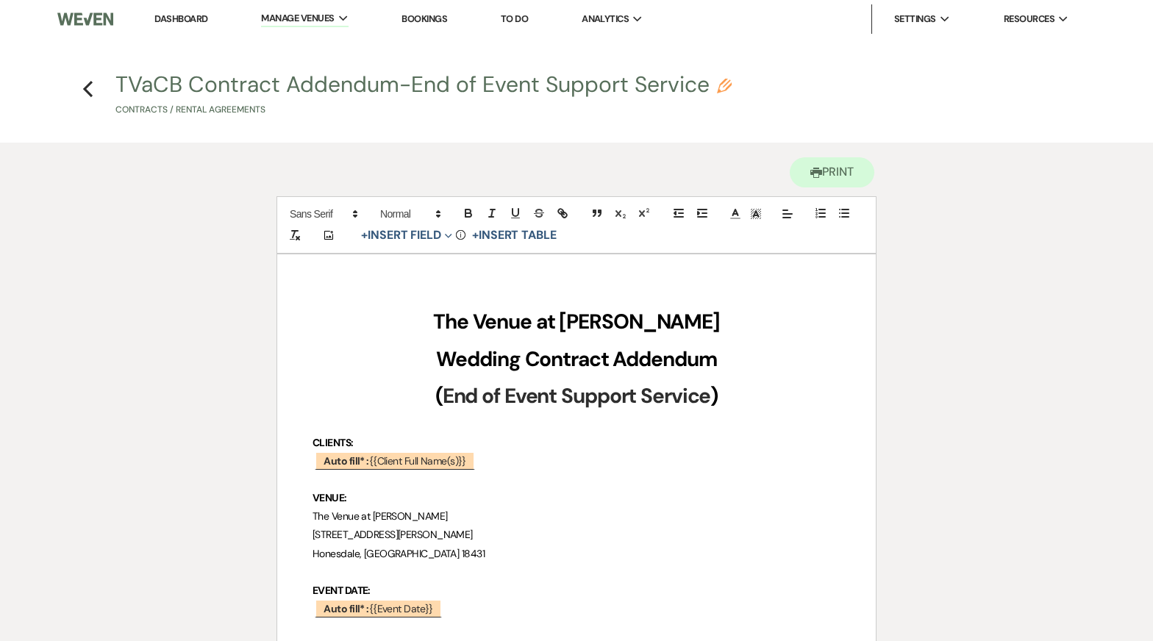
click at [482, 418] on p at bounding box center [576, 424] width 528 height 18
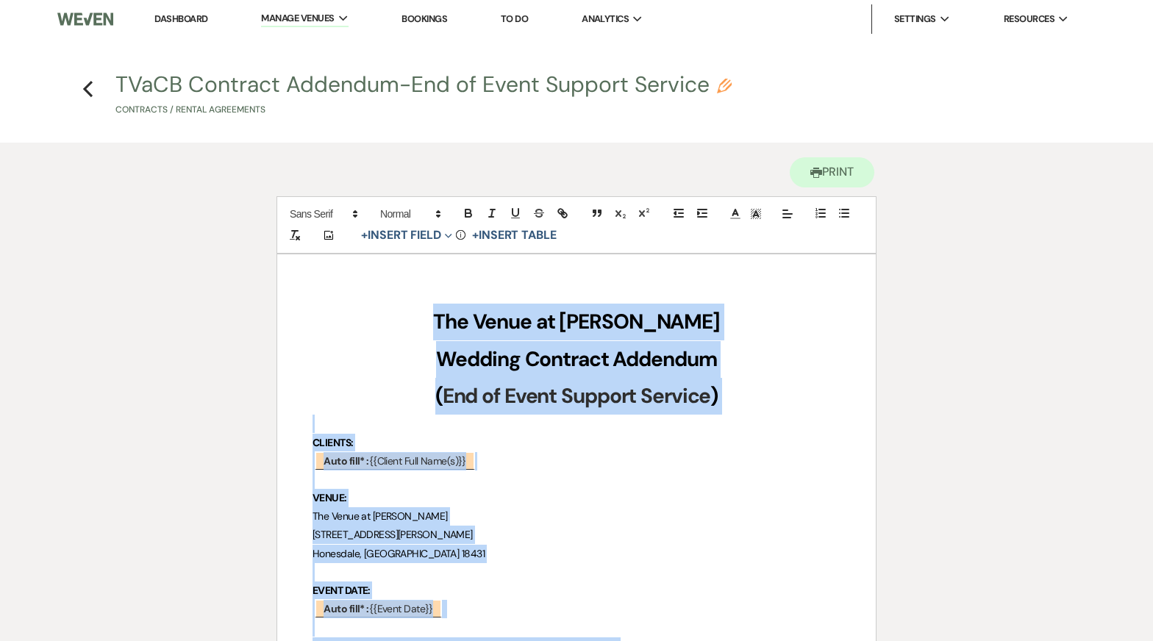
copy div "Lor Ipsum do Sitame Conse Adipisc Elitsedd Eiusmodt ( Inc ut Labor Etdolor Magn…"
click at [85, 87] on icon "Previous" at bounding box center [87, 89] width 11 height 18
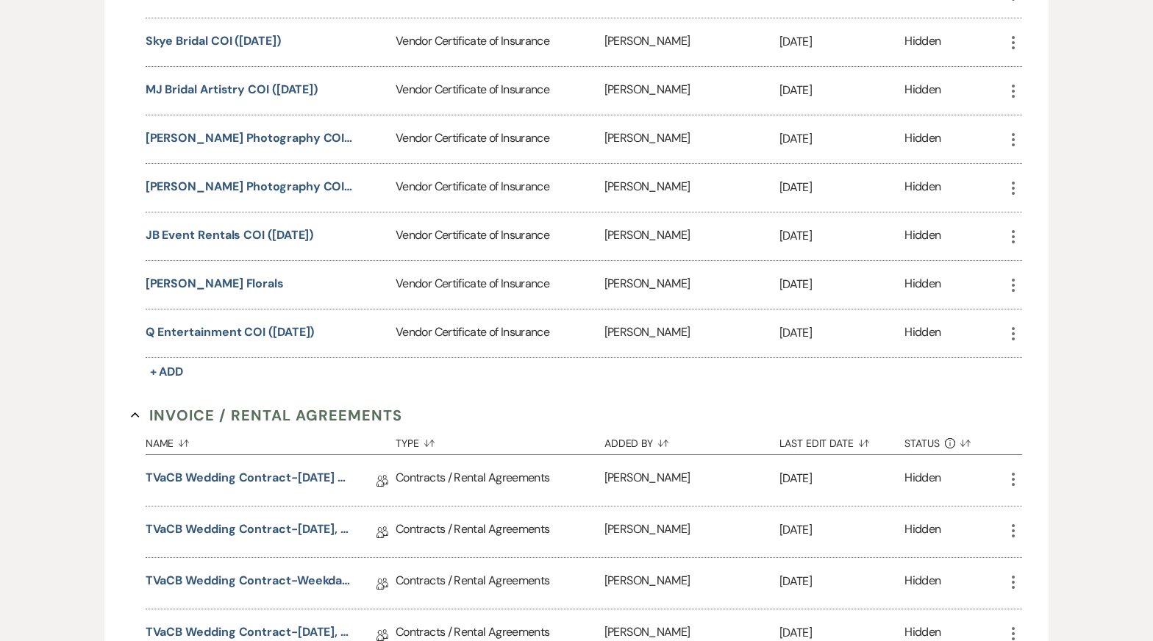
scroll to position [1946, 0]
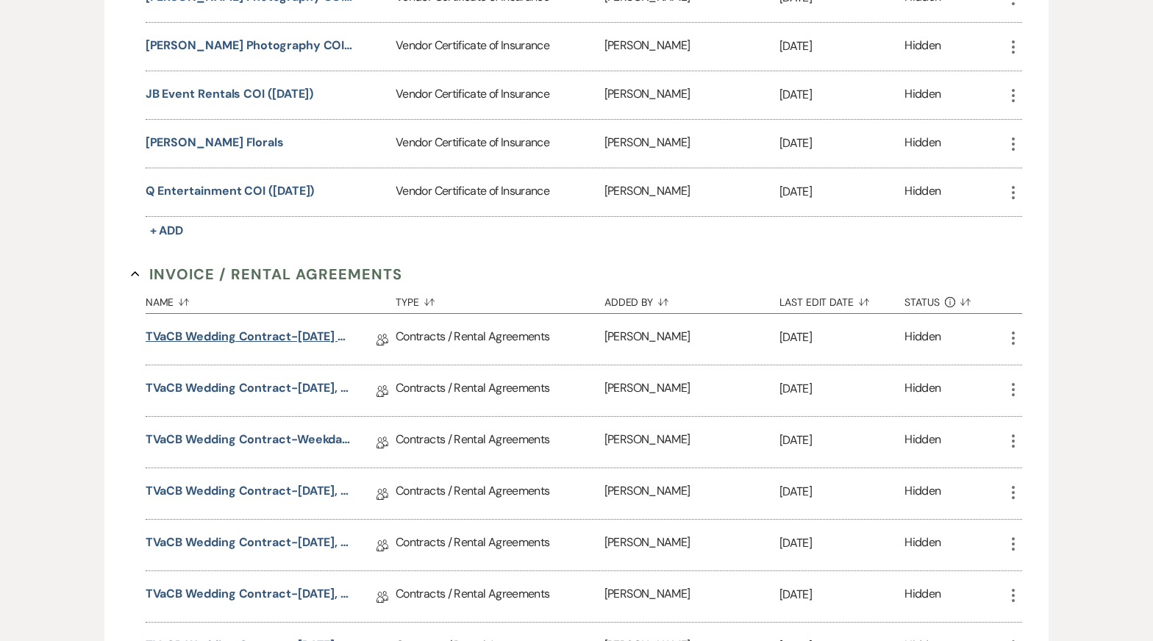
click at [244, 328] on link "TVaCB Wedding Contract-[DATE] Wedding, Add-on Day, Peak Season" at bounding box center [250, 339] width 209 height 23
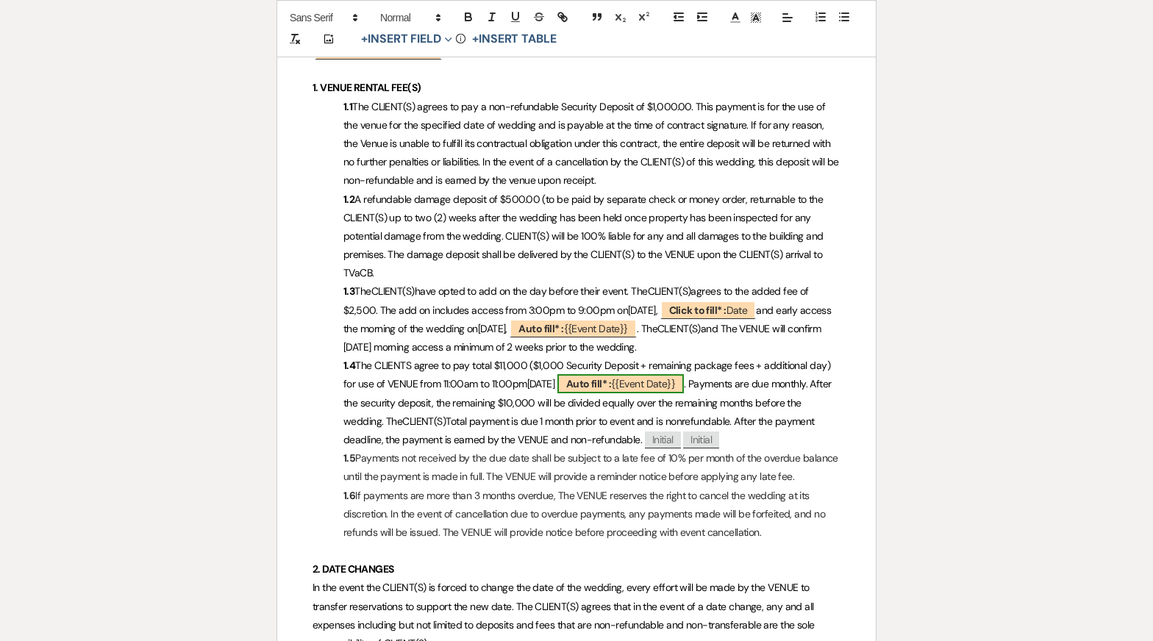
scroll to position [542, 0]
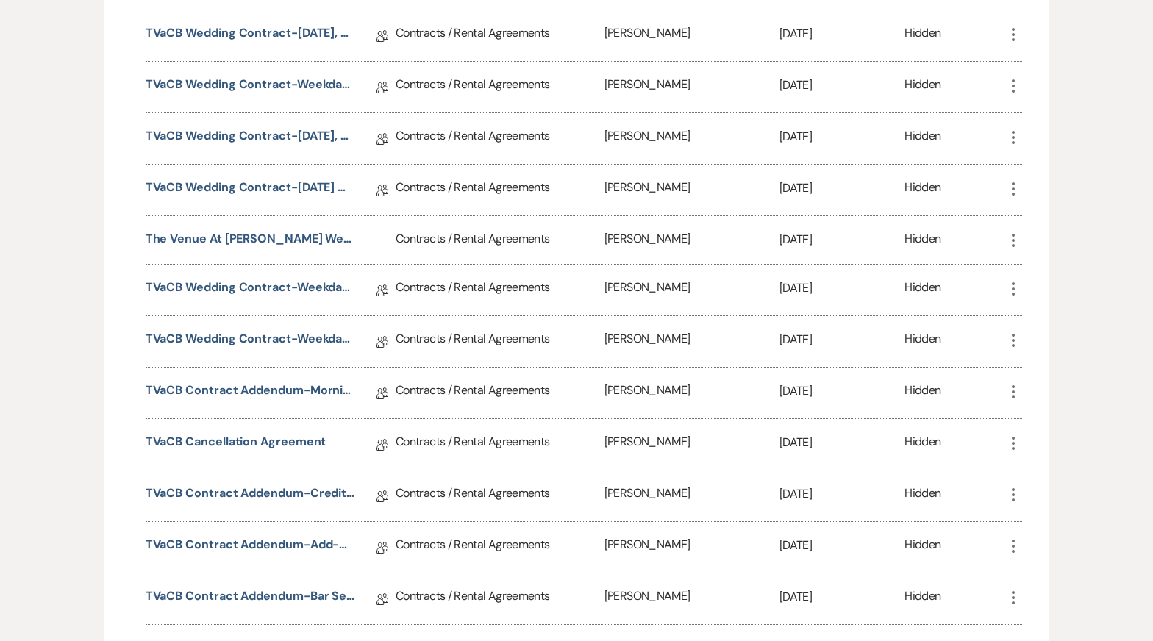
scroll to position [2665, 0]
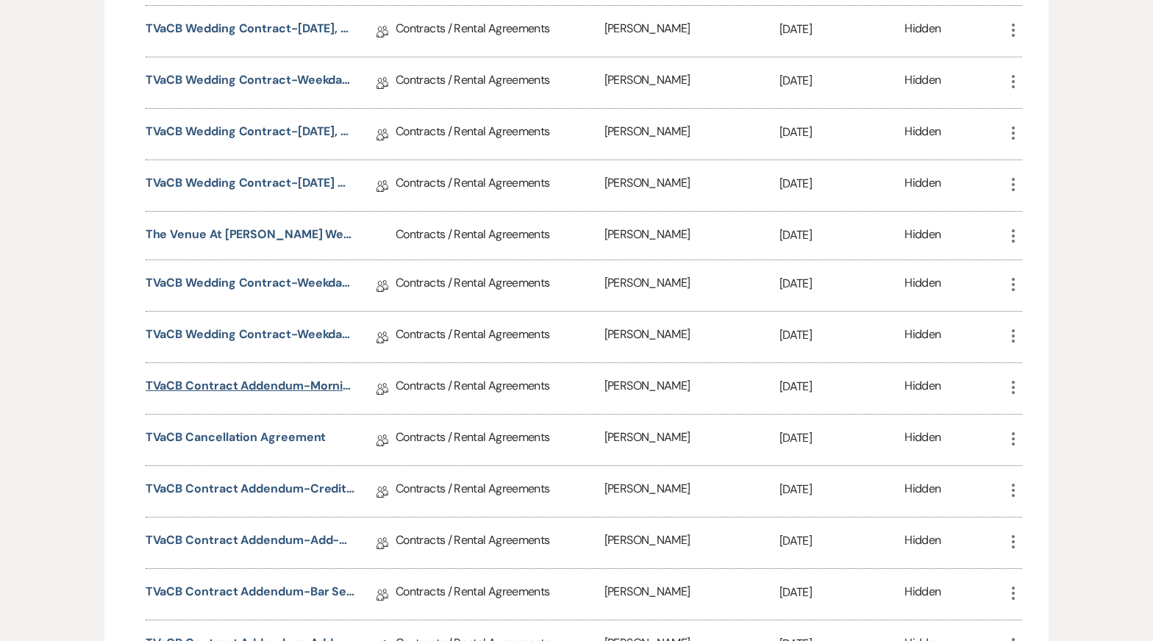
click at [201, 377] on link "TVaCB Contract Addendum-Morning Add-on Hours" at bounding box center [250, 388] width 209 height 23
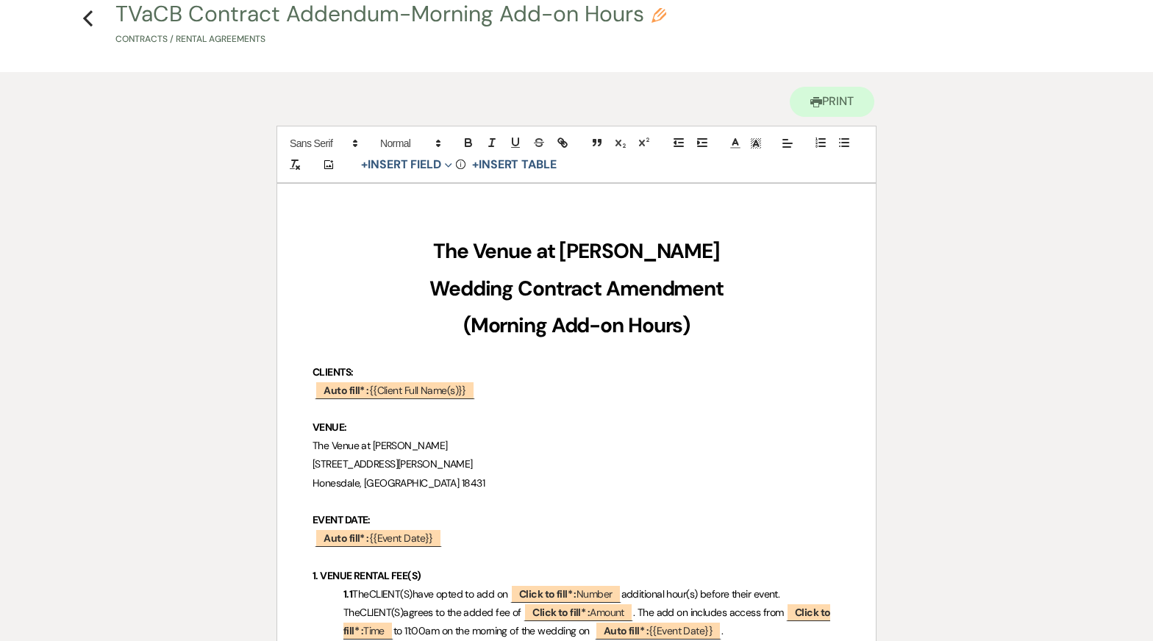
scroll to position [60, 0]
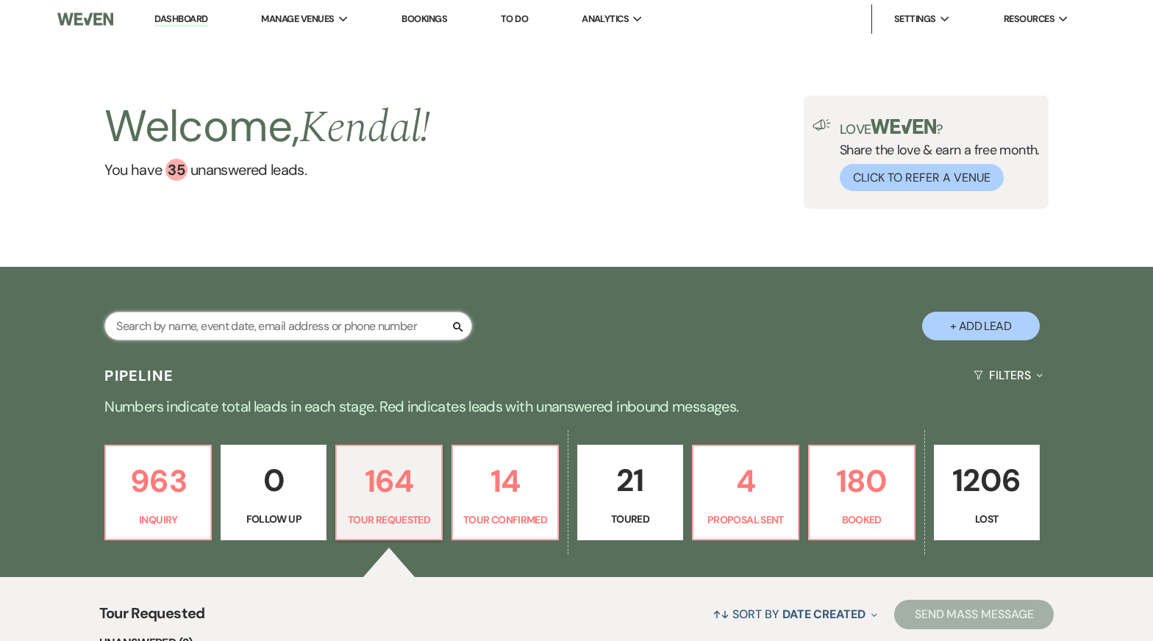
click at [238, 334] on input "text" at bounding box center [288, 326] width 368 height 29
paste input "Chisdock"
type input "Chisdock"
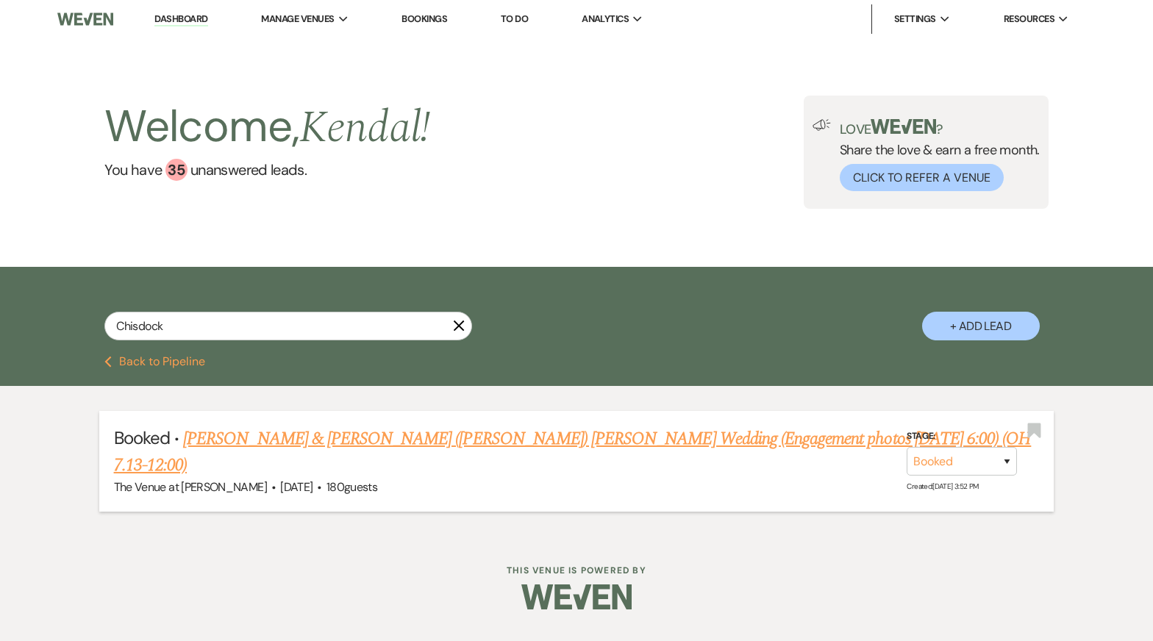
click at [387, 431] on link "Kayla Krakowski & Michael (Mike) Chisdock's Wedding (Engagement photos 6/3 6:00…" at bounding box center [572, 452] width 917 height 53
